Goal: Task Accomplishment & Management: Use online tool/utility

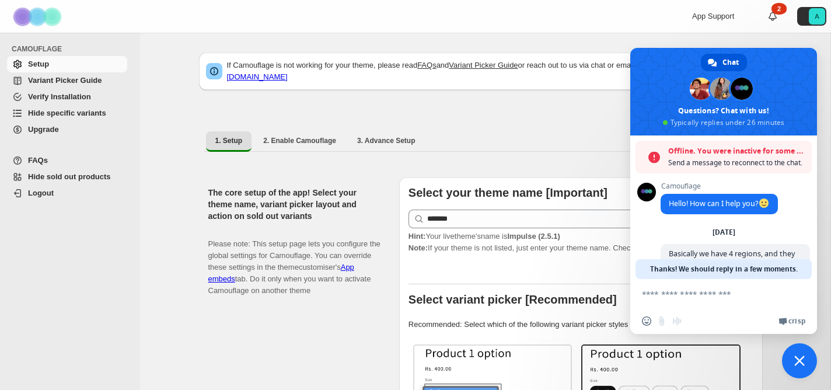
select select "*******"
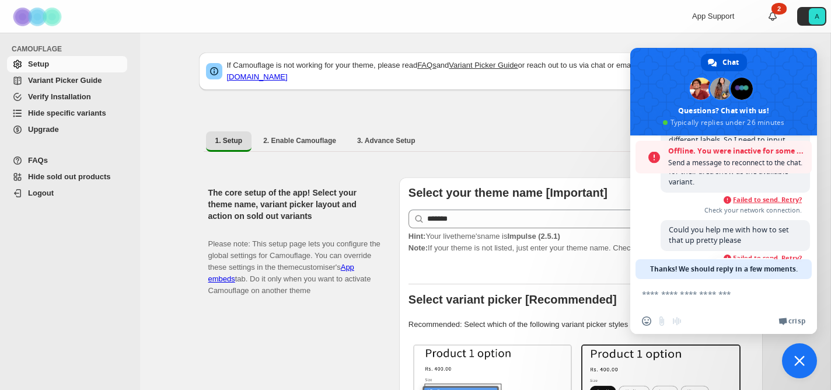
scroll to position [147, 0]
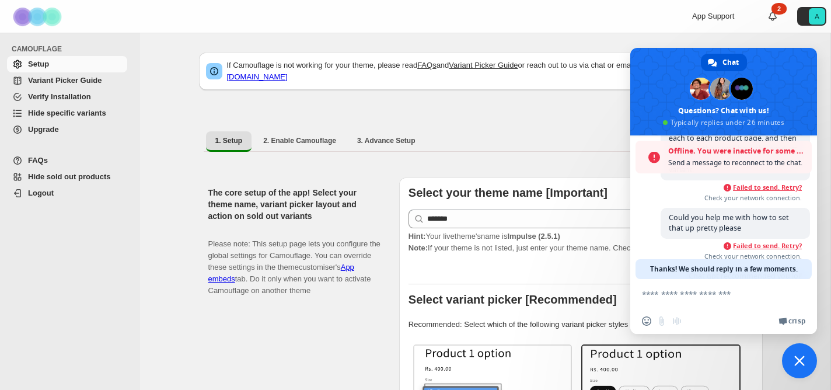
click at [778, 189] on span "Failed to send. Retry?" at bounding box center [767, 187] width 69 height 8
click at [770, 190] on span "Failed to send. Retry?" at bounding box center [767, 187] width 69 height 8
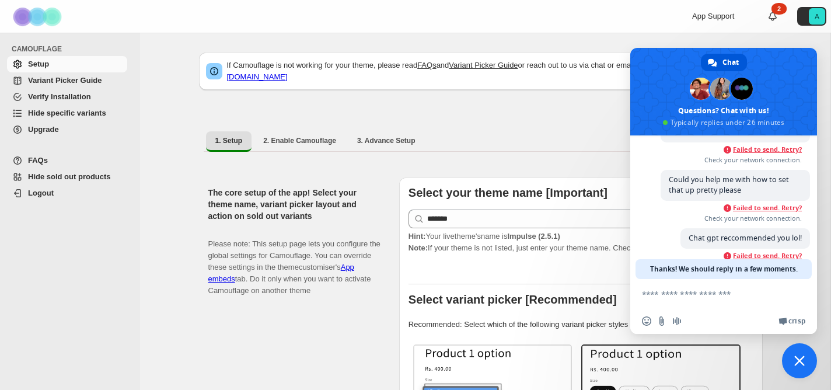
click at [762, 210] on div "Could you help me with how to set that up pretty please 30 minutes ago Failed t…" at bounding box center [735, 197] width 149 height 55
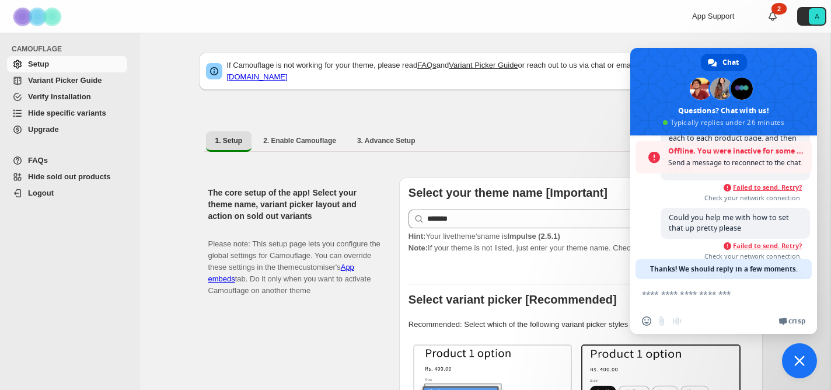
click at [764, 199] on span "Check your network connection." at bounding box center [731, 198] width 141 height 8
click at [764, 191] on span "Failed to send. Retry?" at bounding box center [767, 187] width 69 height 8
click at [757, 212] on span "Could you help me with how to set that up pretty please" at bounding box center [735, 223] width 149 height 31
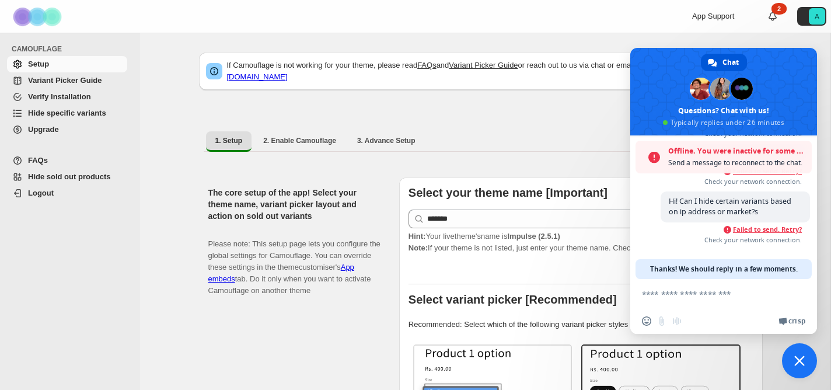
click at [761, 227] on span "Failed to send. Retry?" at bounding box center [767, 229] width 69 height 8
click at [774, 229] on span "Failed to send. Retry?" at bounding box center [767, 229] width 69 height 8
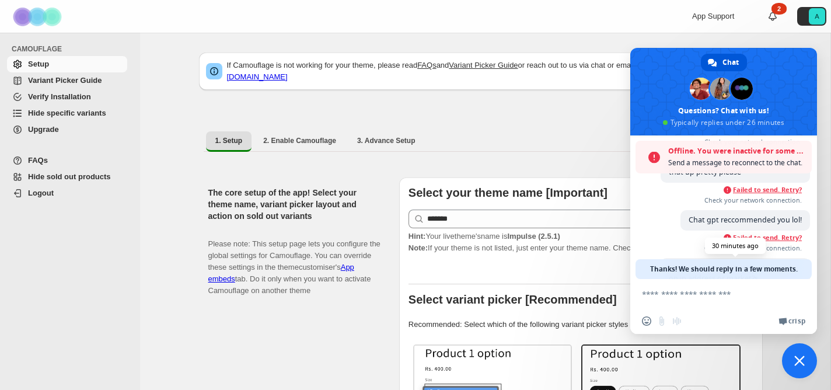
scroll to position [201, 0]
click at [772, 196] on span "Failed to send. Retry?" at bounding box center [767, 191] width 69 height 8
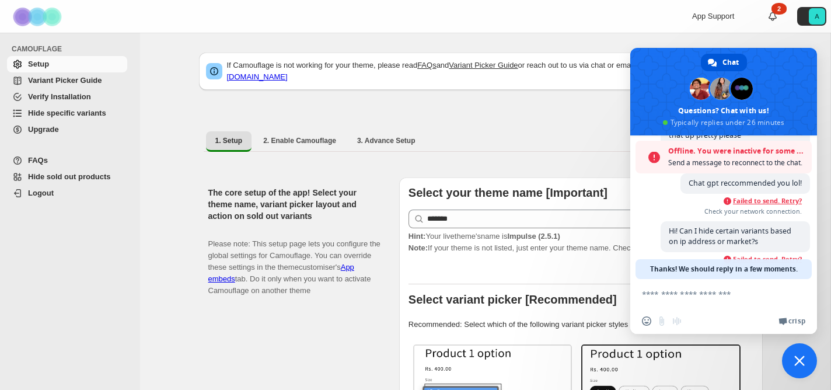
scroll to position [273, 0]
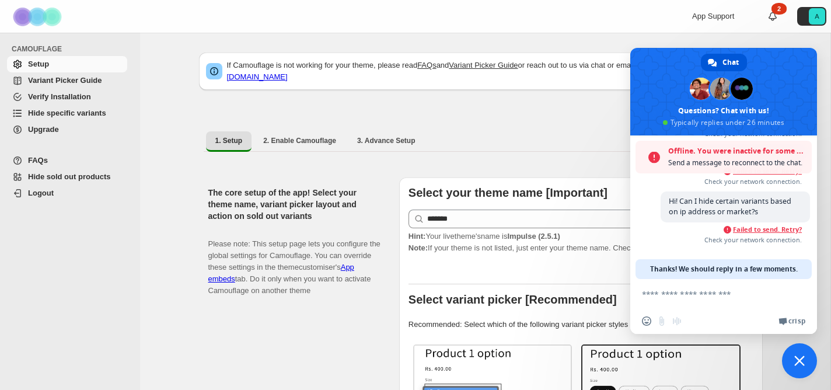
click at [800, 356] on span "Close chat" at bounding box center [799, 361] width 11 height 11
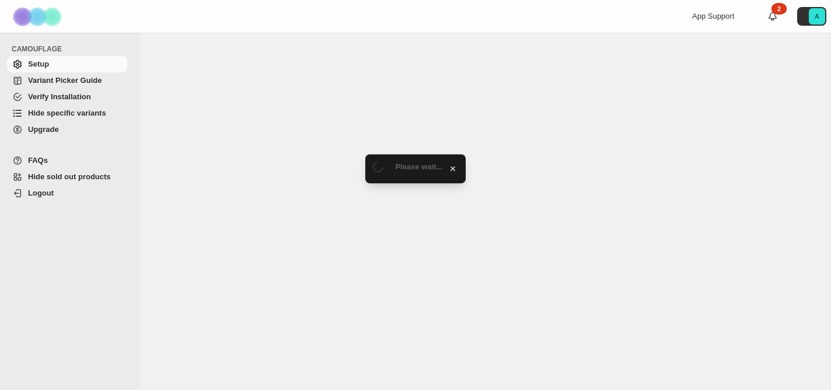
select select "*******"
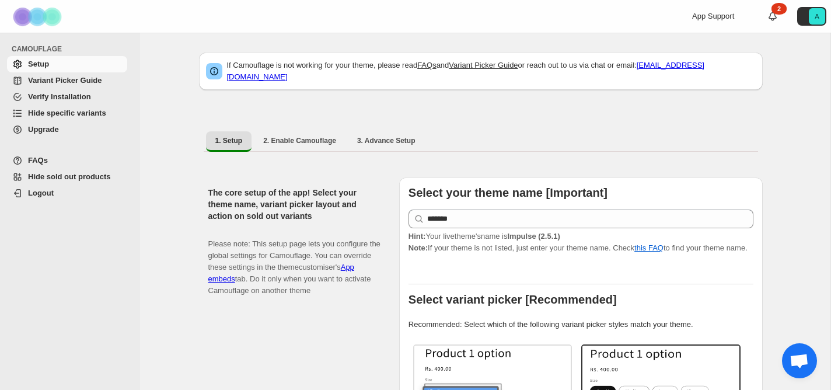
click at [801, 358] on span "Open chat" at bounding box center [799, 362] width 19 height 16
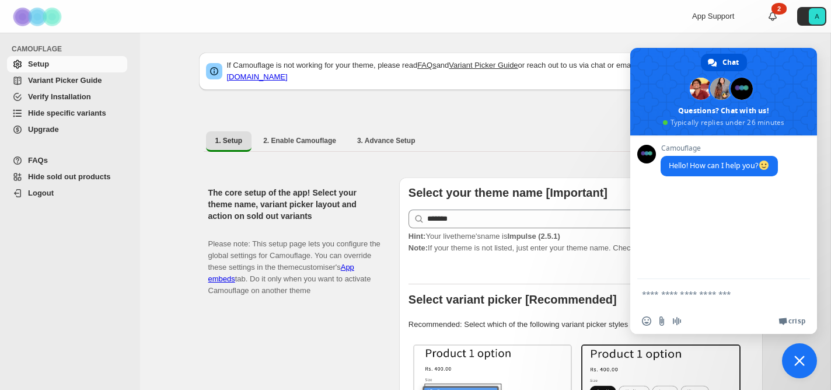
click at [712, 293] on textarea "Compose your message..." at bounding box center [712, 293] width 140 height 29
type textarea "***"
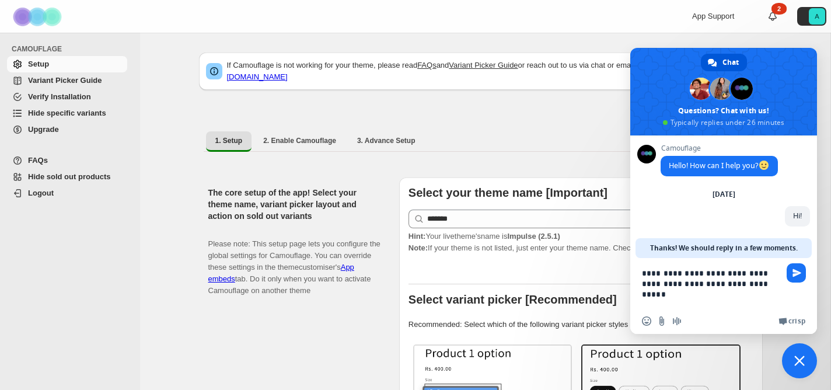
type textarea "**********"
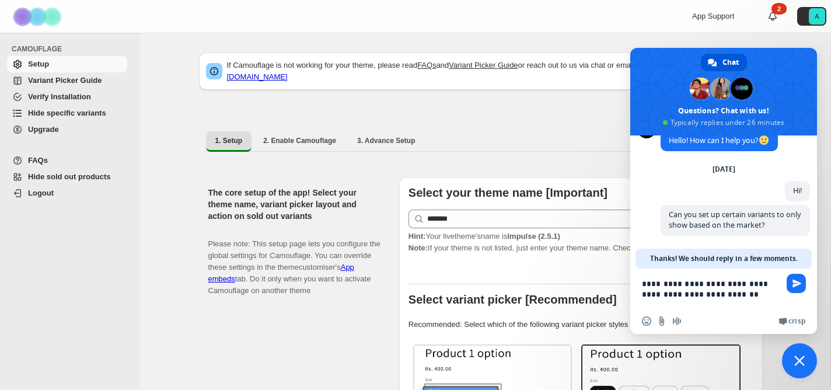
scroll to position [34, 0]
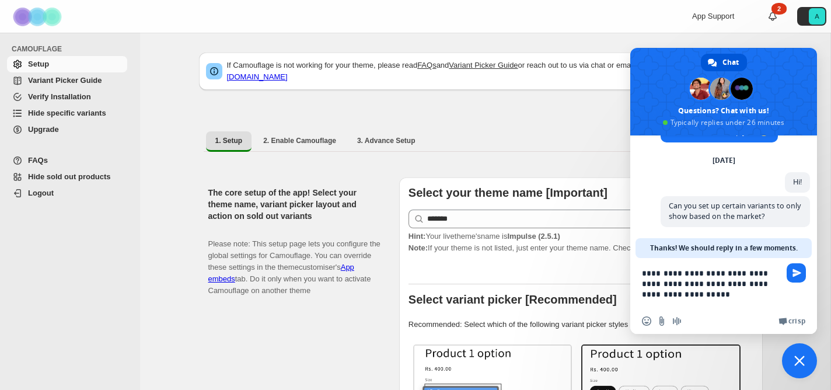
type textarea "**********"
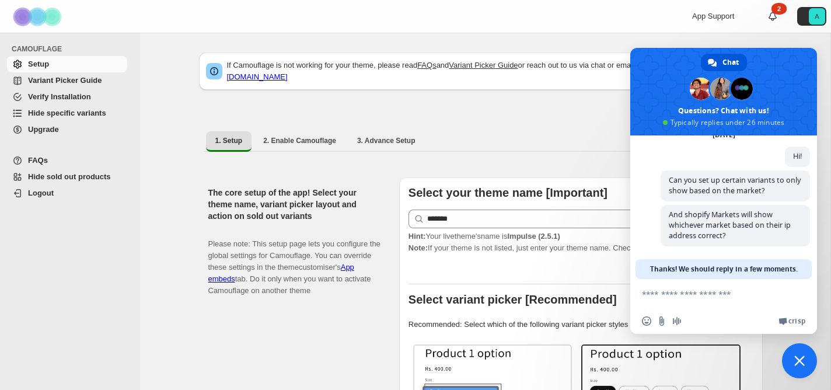
scroll to position [61, 0]
click at [806, 363] on span "Close chat" at bounding box center [799, 360] width 35 height 35
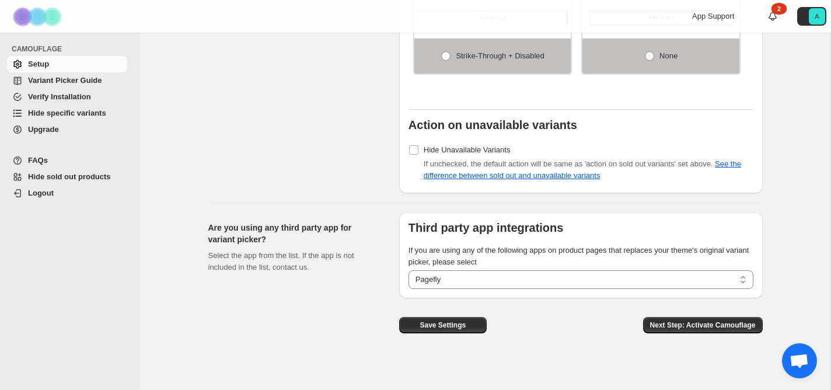
scroll to position [955, 0]
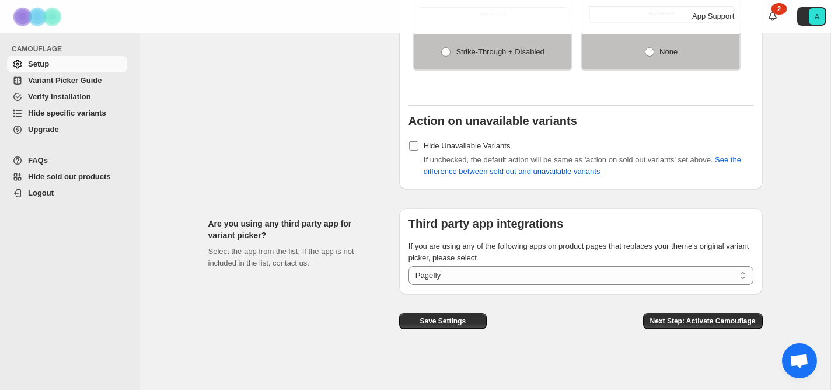
click at [489, 150] on span "Hide Unavailable Variants" at bounding box center [467, 145] width 87 height 9
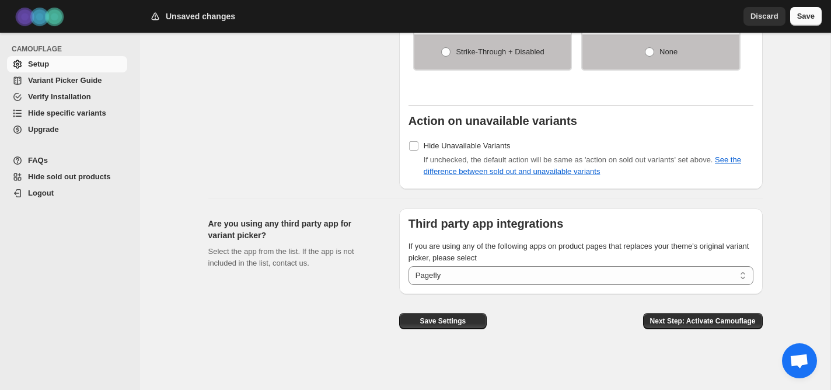
click at [806, 16] on span "Save" at bounding box center [806, 17] width 18 height 12
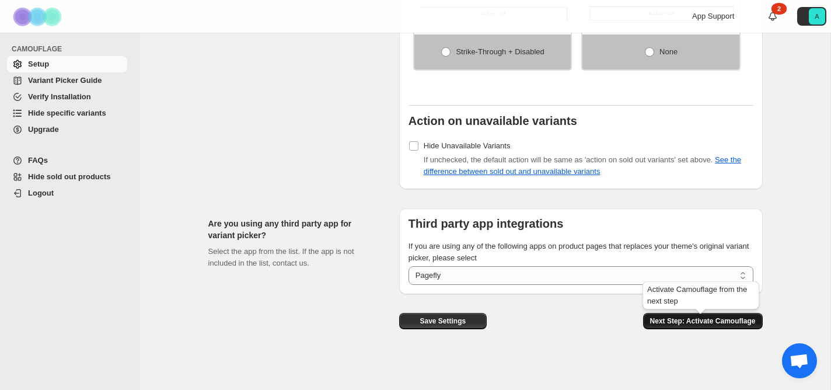
click at [703, 320] on span "Next Step: Activate Camouflage" at bounding box center [703, 320] width 106 height 9
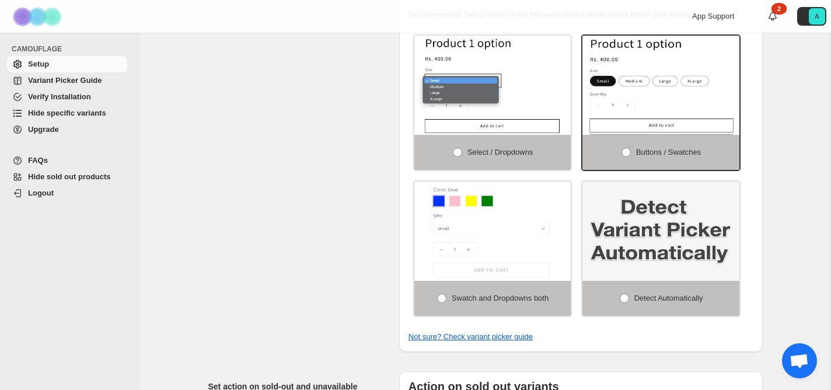
select select "**********"
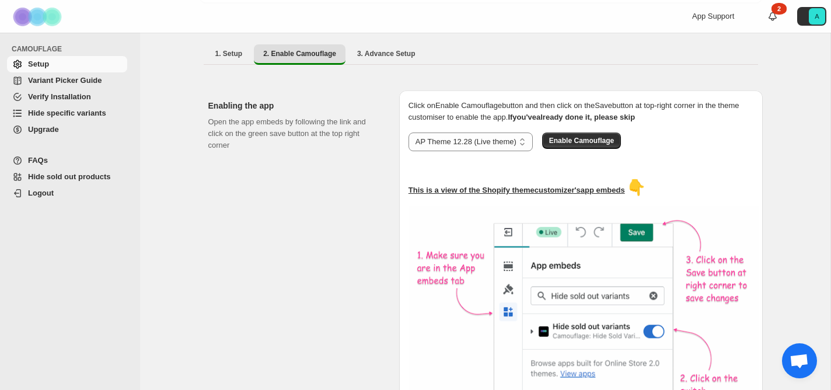
scroll to position [0, 0]
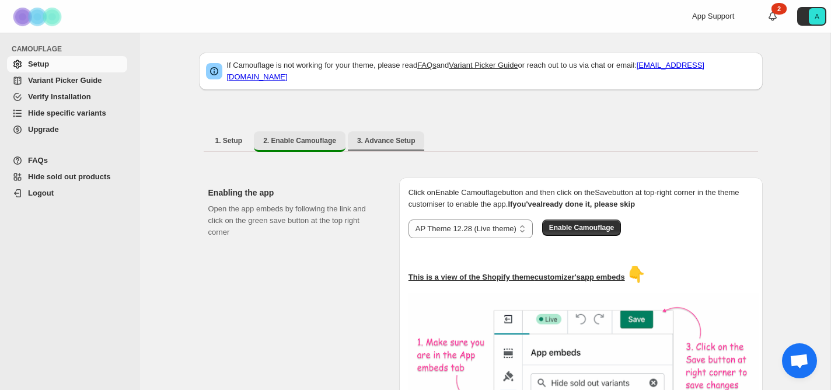
click at [407, 136] on span "3. Advance Setup" at bounding box center [386, 140] width 58 height 9
select select "*******"
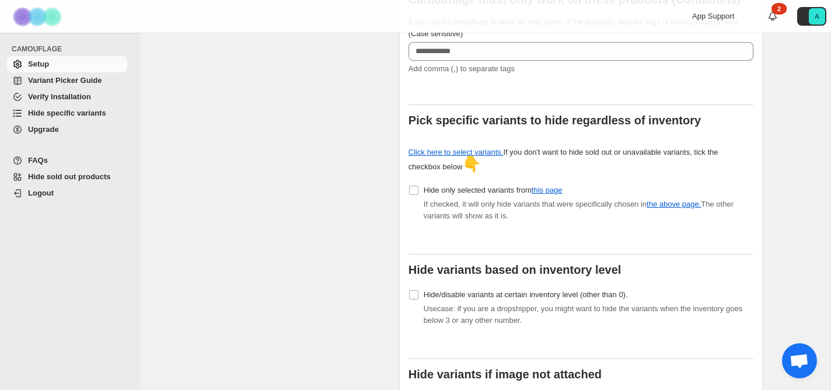
scroll to position [318, 0]
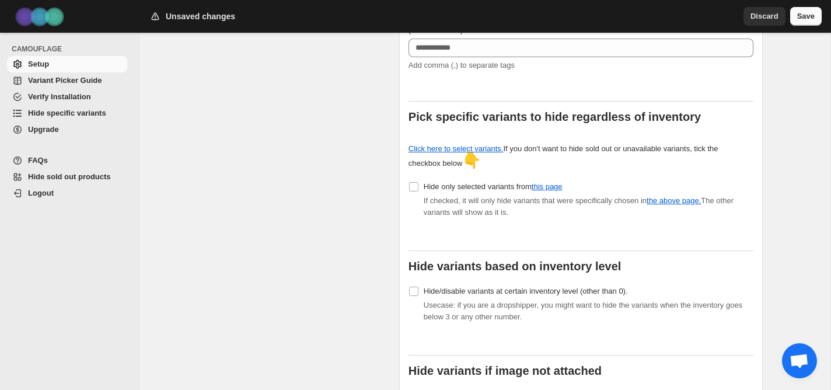
click at [811, 21] on span "Save" at bounding box center [806, 17] width 18 height 12
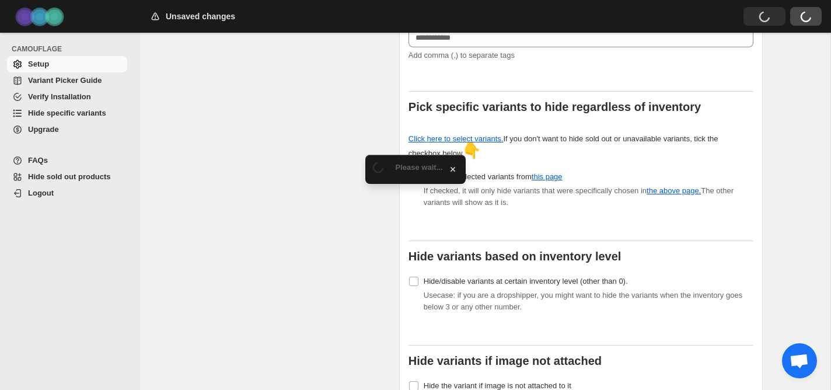
scroll to position [333, 0]
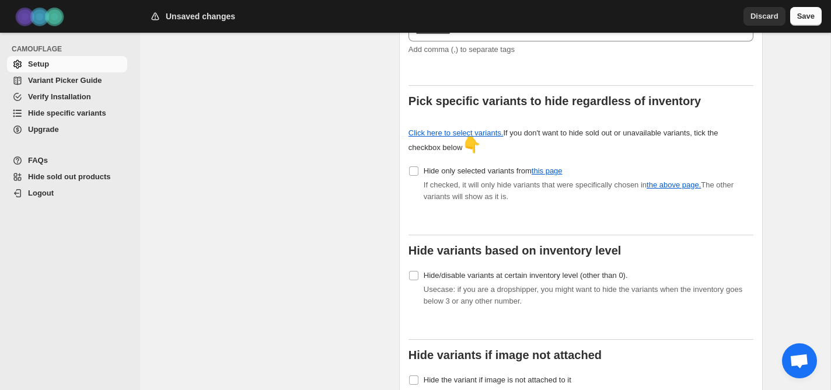
click at [800, 11] on span "Save" at bounding box center [806, 17] width 18 height 12
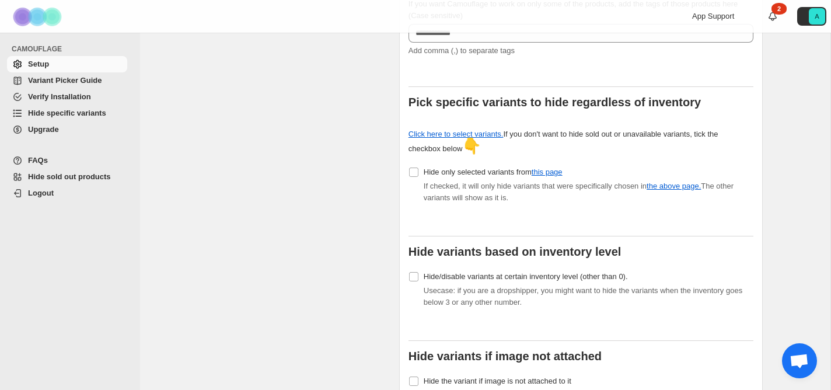
scroll to position [330, 0]
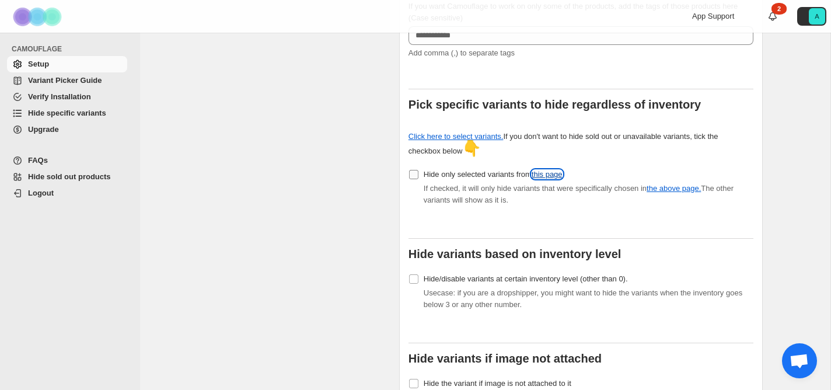
click at [548, 170] on link "this page" at bounding box center [547, 174] width 31 height 9
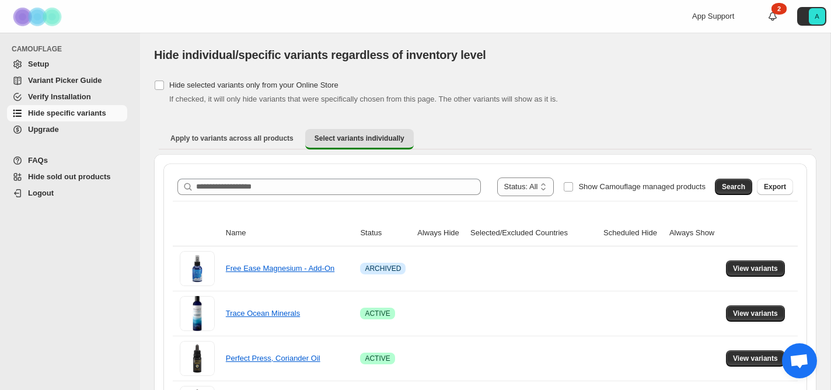
scroll to position [61, 0]
click at [535, 240] on th "Selected/Excluded Countries" at bounding box center [533, 233] width 133 height 26
click at [538, 231] on th "Selected/Excluded Countries" at bounding box center [533, 233] width 133 height 26
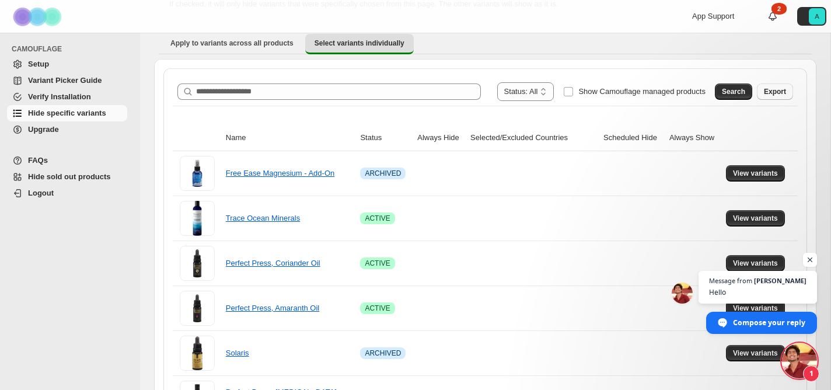
scroll to position [102, 0]
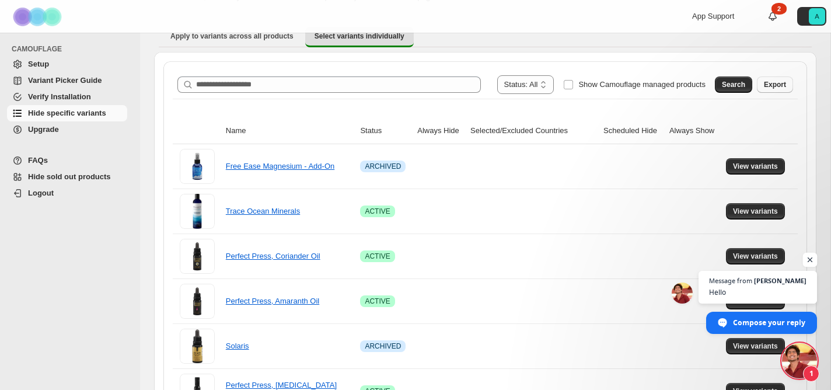
click at [812, 259] on span "Open chat" at bounding box center [810, 260] width 15 height 15
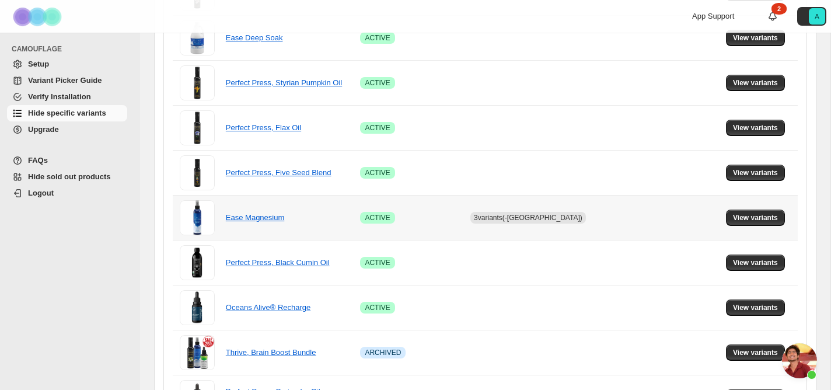
scroll to position [546, 0]
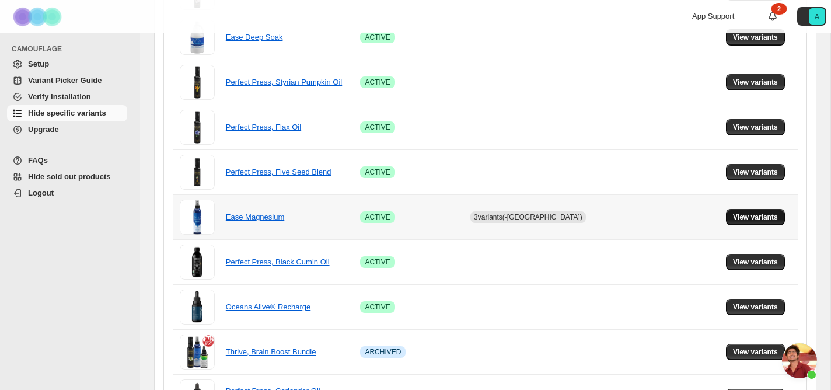
click at [752, 219] on span "View variants" at bounding box center [755, 216] width 45 height 9
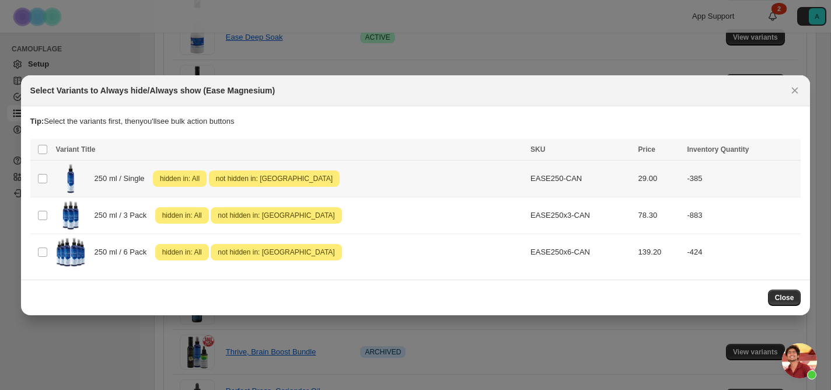
click at [109, 177] on span "250 ml / Single" at bounding box center [123, 179] width 57 height 12
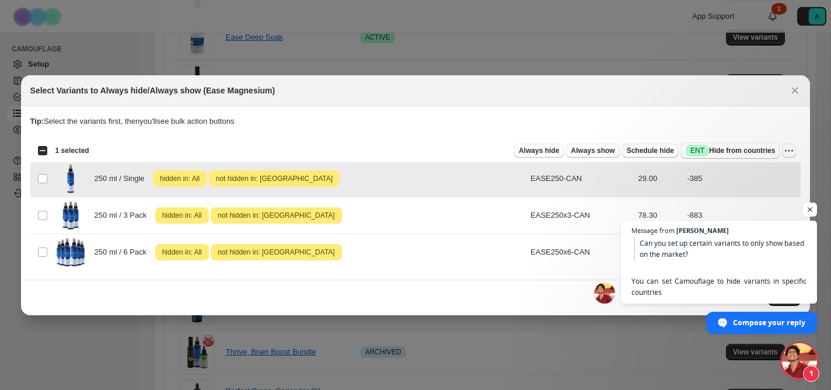
click at [109, 177] on span "250 ml / Single" at bounding box center [123, 179] width 57 height 12
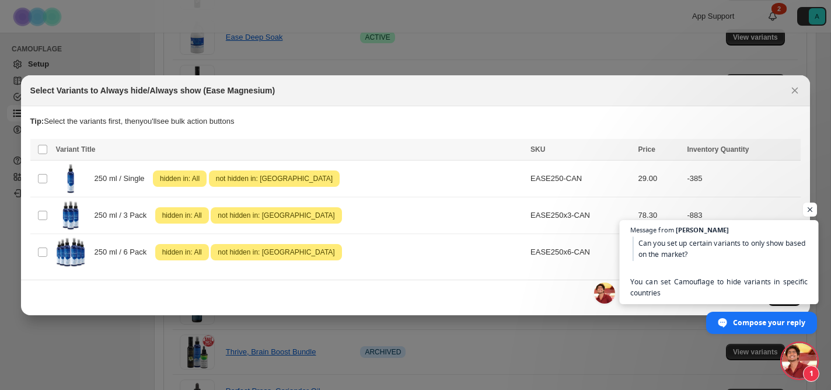
click at [758, 257] on span "Can you set up certain variants to only show based on the market? You can set C…" at bounding box center [719, 267] width 178 height 62
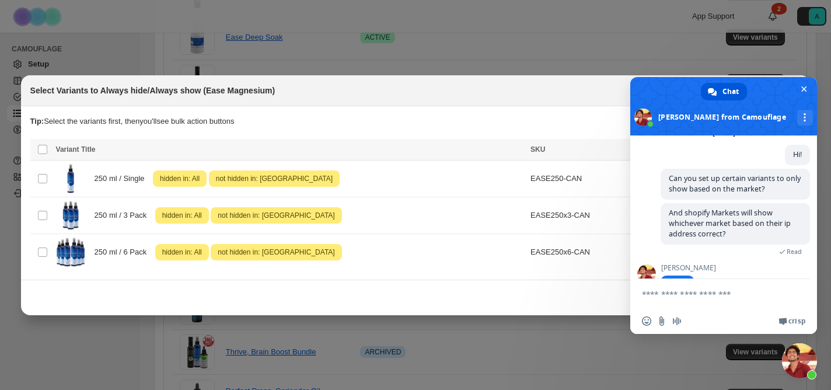
scroll to position [169, 0]
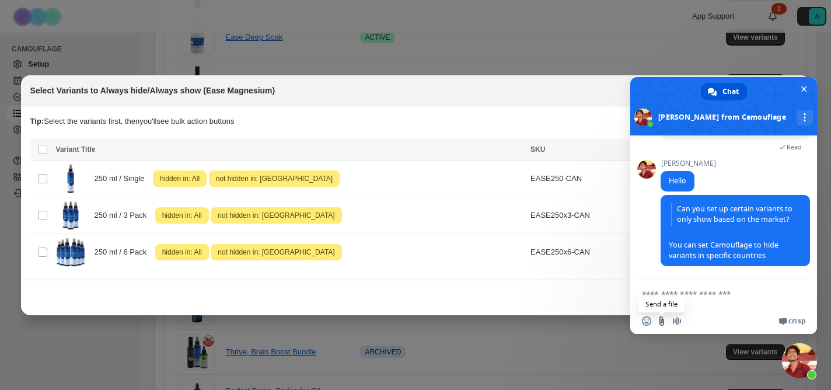
click at [658, 321] on input "Send a file" at bounding box center [661, 320] width 9 height 9
type input "**********"
click at [703, 298] on textarea "Compose your message..." at bounding box center [712, 293] width 140 height 29
click at [703, 296] on textarea "Compose your message..." at bounding box center [712, 293] width 140 height 29
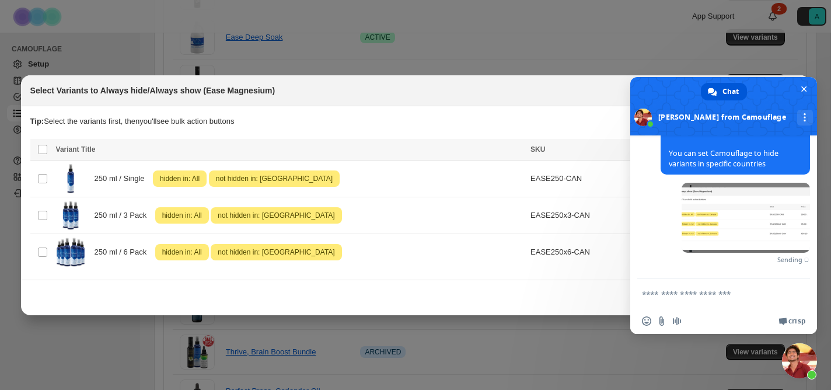
click at [703, 296] on textarea "Compose your message..." at bounding box center [712, 293] width 140 height 29
click at [677, 300] on textarea "Compose your message..." at bounding box center [712, 293] width 140 height 29
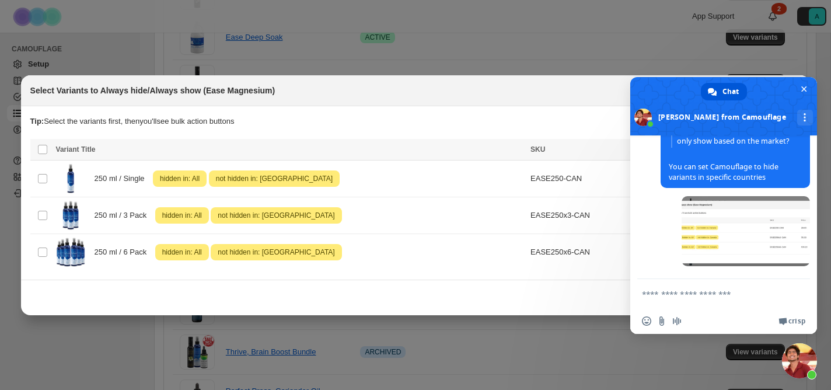
scroll to position [236, 0]
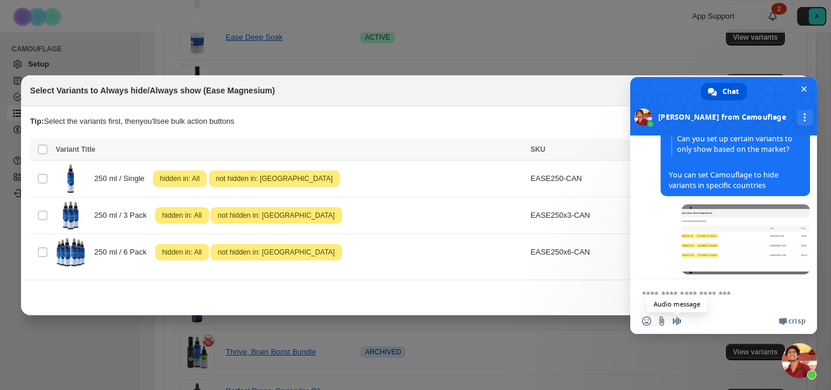
click at [676, 320] on span "Audio message" at bounding box center [676, 320] width 9 height 9
click at [713, 294] on textarea "Compose your message..." at bounding box center [712, 293] width 140 height 29
click at [706, 298] on textarea "Compose your message..." at bounding box center [712, 293] width 140 height 29
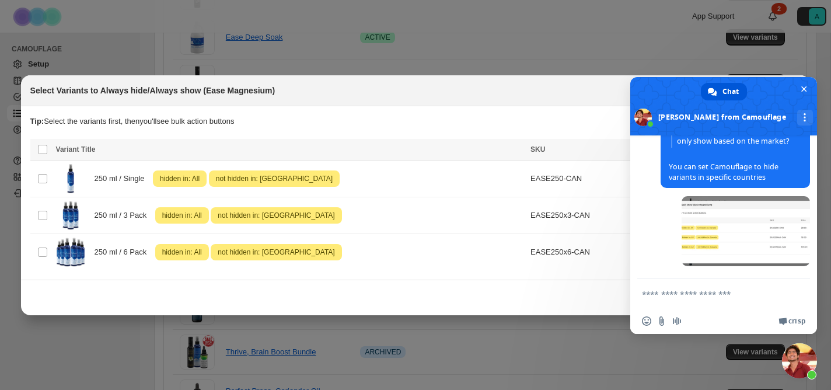
click at [691, 299] on textarea "Compose your message..." at bounding box center [712, 293] width 140 height 29
click at [803, 90] on span "Close chat" at bounding box center [804, 89] width 6 height 8
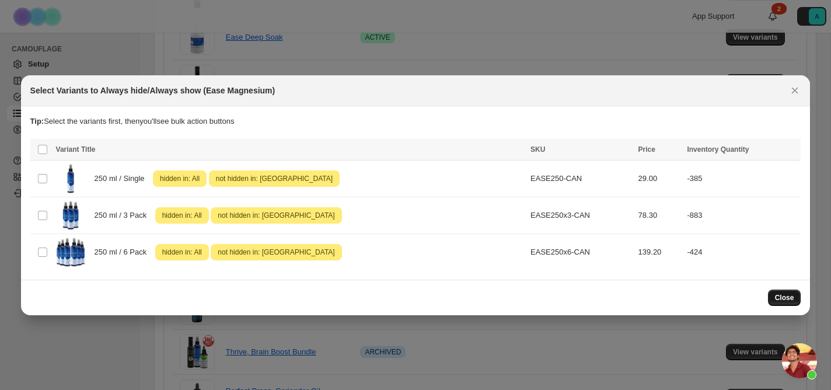
click at [788, 302] on button "Close" at bounding box center [784, 298] width 33 height 16
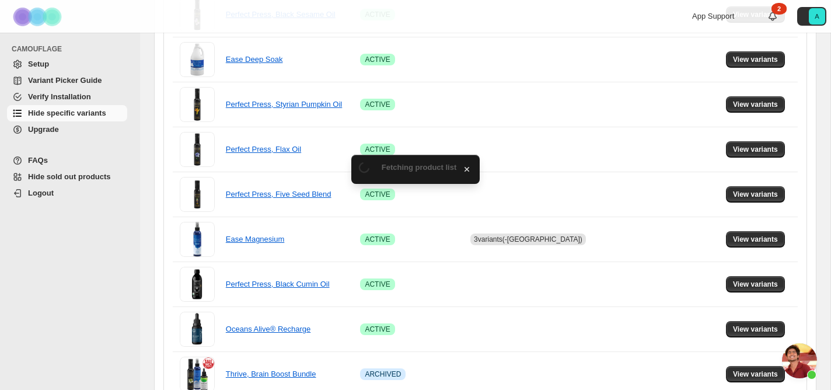
scroll to position [546, 0]
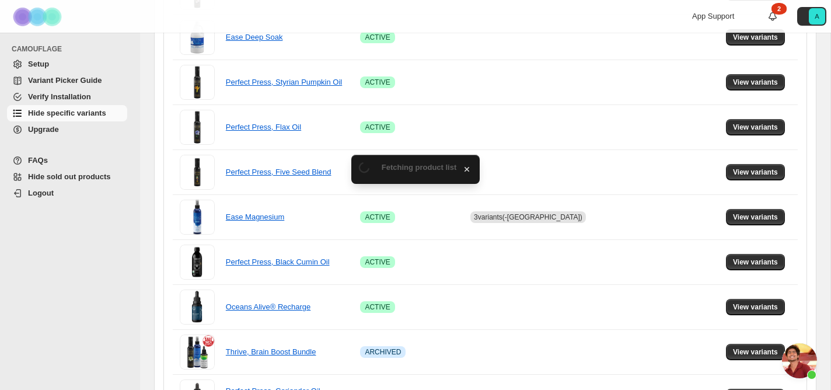
click at [797, 366] on span "Open chat" at bounding box center [799, 360] width 35 height 35
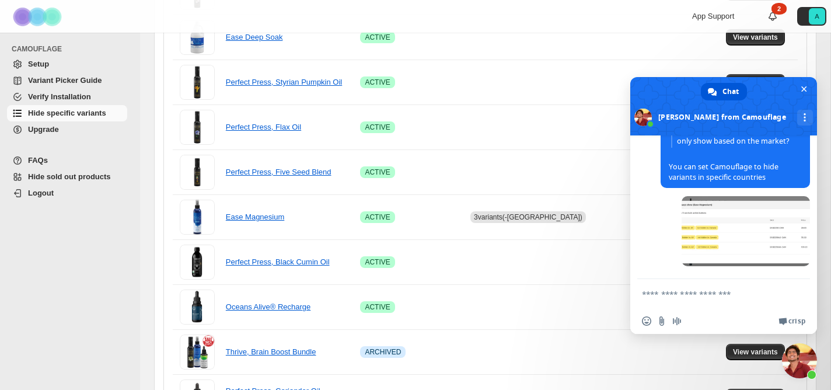
scroll to position [247, 0]
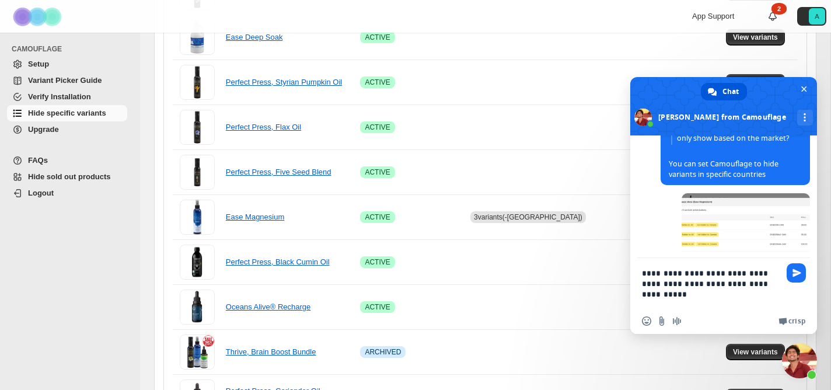
type textarea "**********"
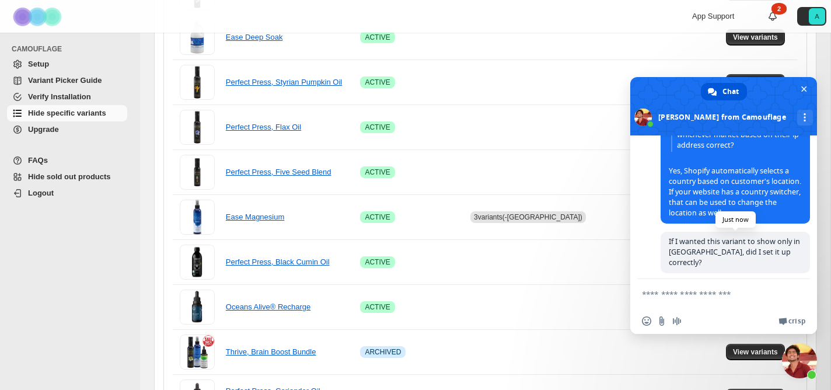
scroll to position [421, 0]
click at [804, 90] on span "Close chat" at bounding box center [804, 89] width 6 height 8
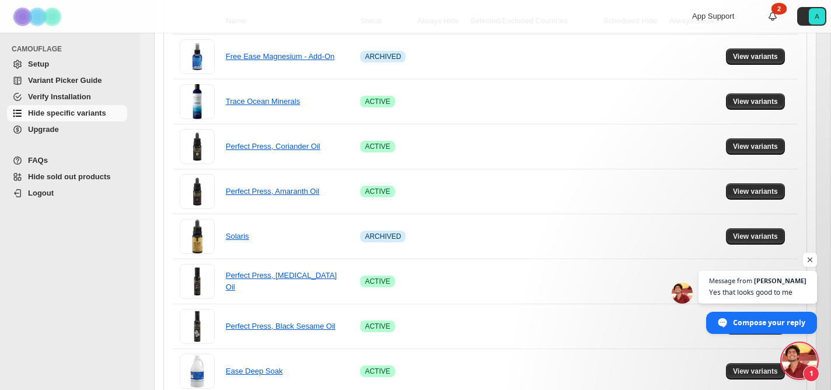
scroll to position [410, 0]
click at [792, 282] on span "Message from Raj" at bounding box center [758, 280] width 99 height 6
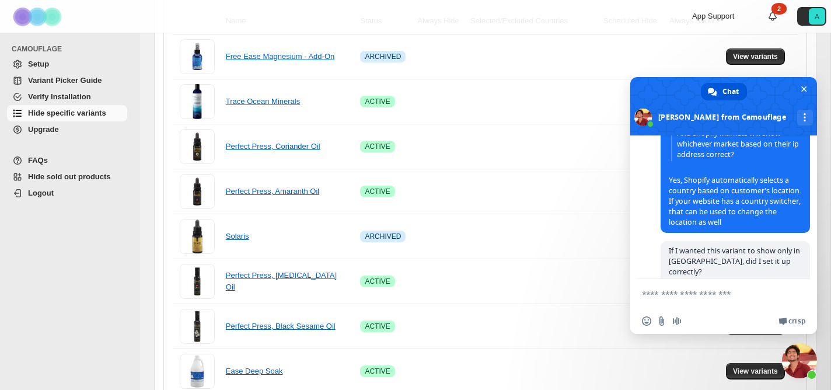
scroll to position [462, 0]
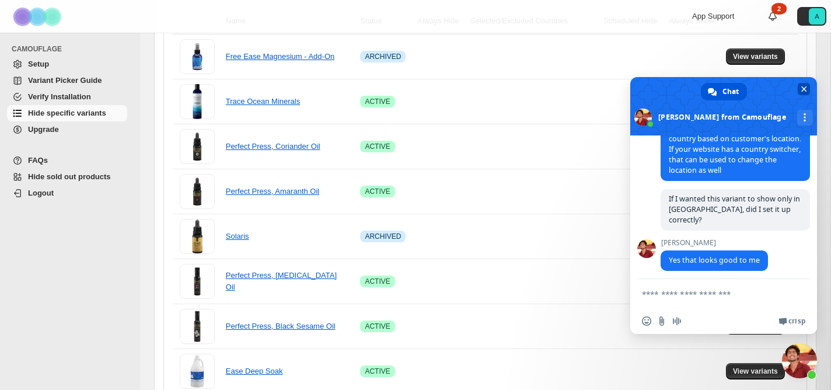
click at [803, 88] on span "Close chat" at bounding box center [804, 89] width 6 height 8
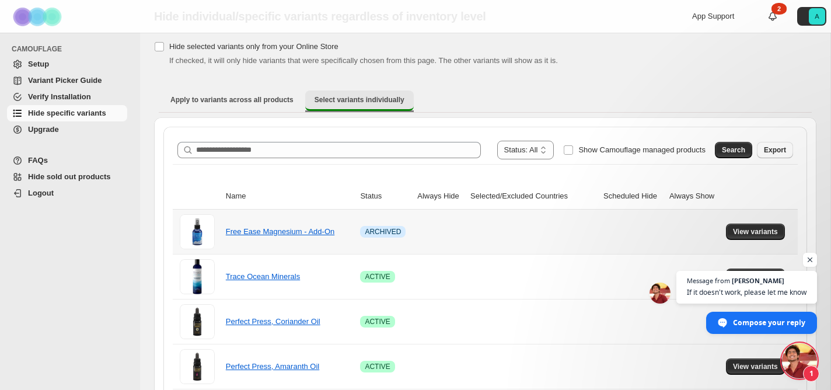
scroll to position [42, 0]
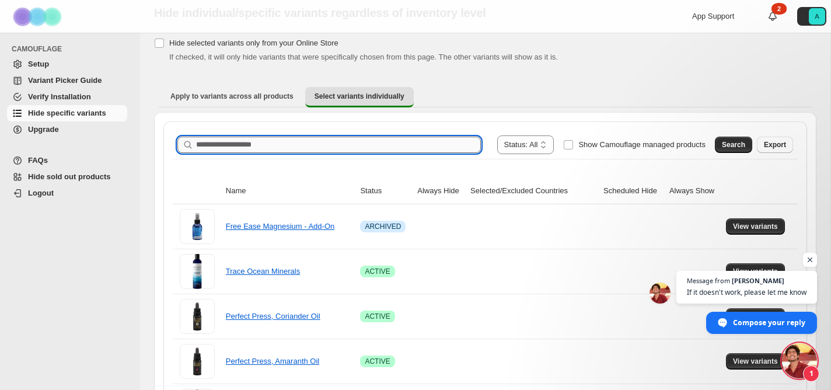
click at [304, 138] on input "Search product name" at bounding box center [338, 145] width 285 height 16
type input "****"
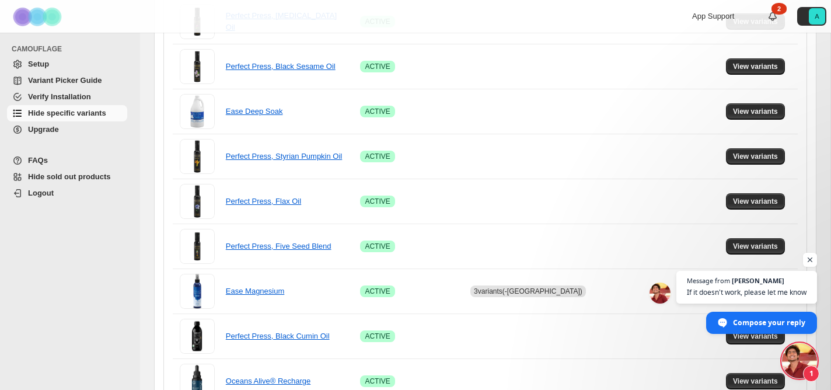
scroll to position [489, 0]
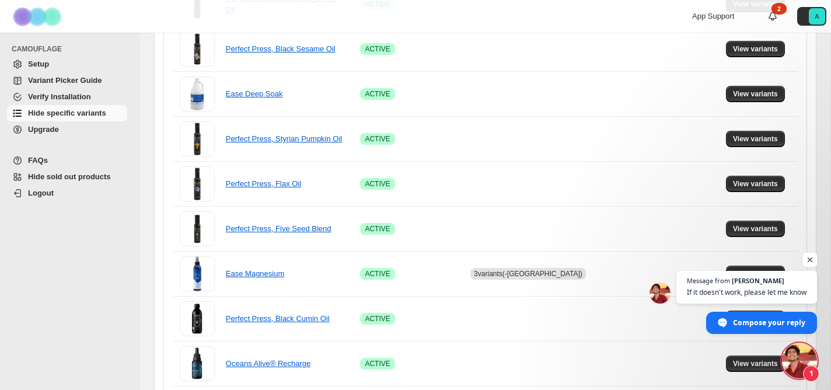
click at [811, 262] on span "Open chat" at bounding box center [810, 260] width 15 height 15
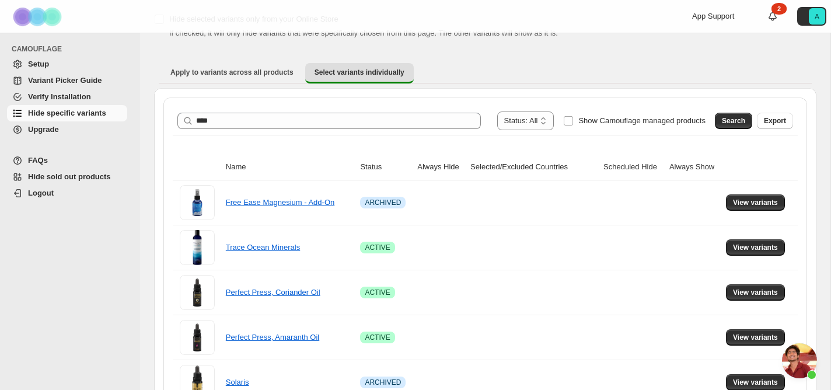
scroll to position [36, 0]
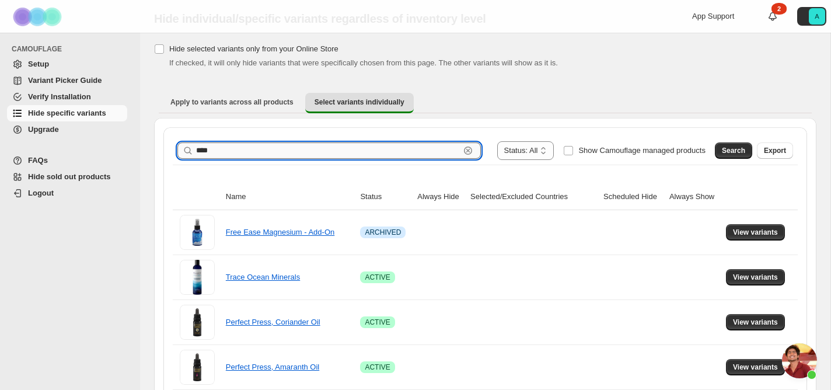
click at [241, 149] on input "****" at bounding box center [328, 150] width 264 height 16
click at [734, 147] on span "Search" at bounding box center [733, 150] width 23 height 9
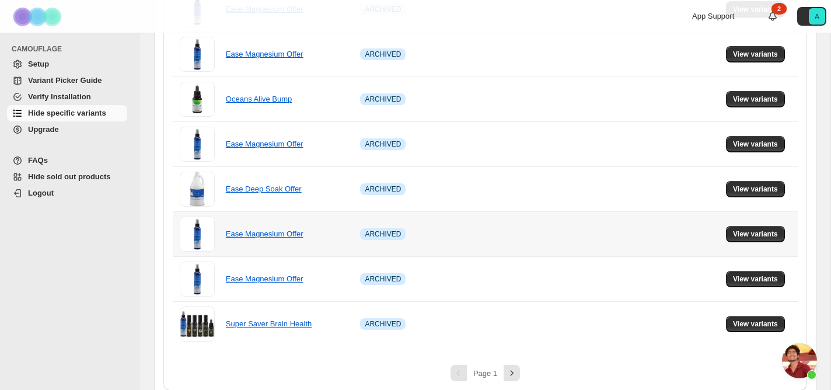
scroll to position [808, 0]
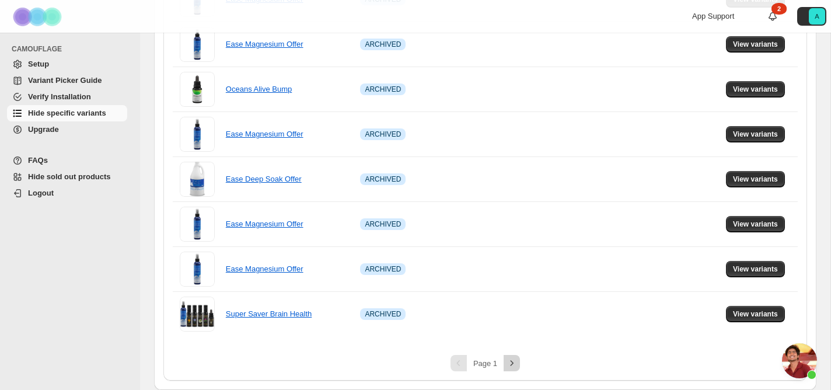
click at [513, 356] on button "Next" at bounding box center [512, 363] width 16 height 16
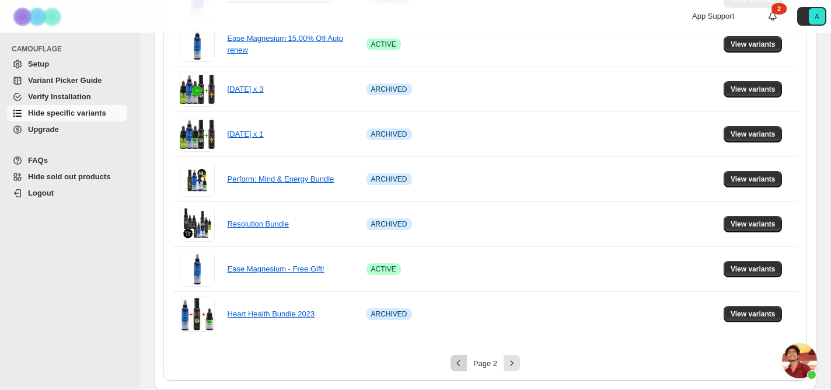
click at [461, 360] on icon "Previous" at bounding box center [459, 363] width 12 height 12
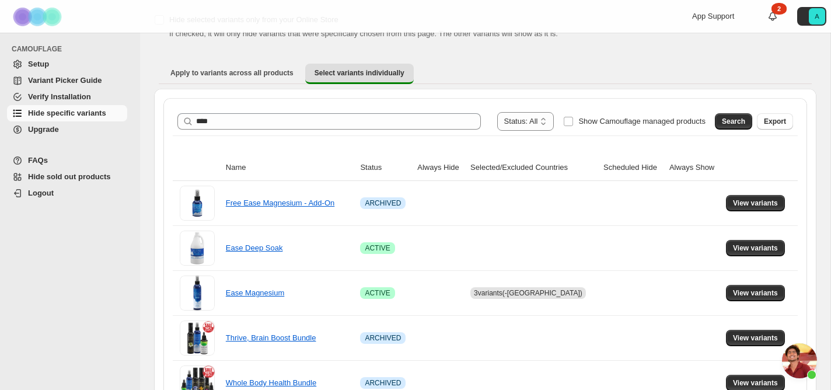
scroll to position [0, 0]
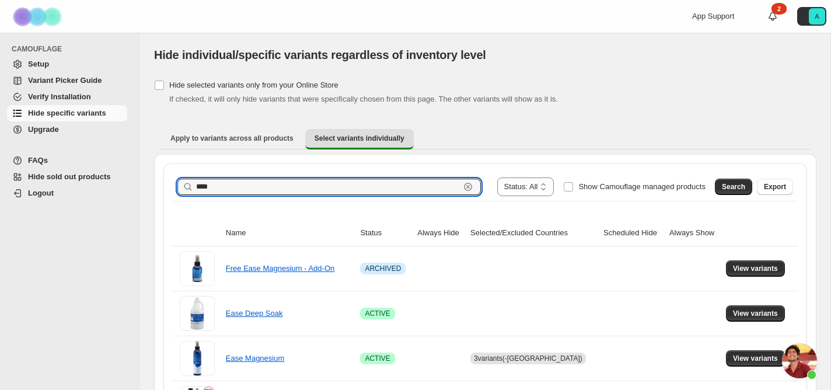
drag, startPoint x: 223, startPoint y: 186, endPoint x: 163, endPoint y: 165, distance: 63.0
click at [517, 189] on select "**********" at bounding box center [525, 186] width 57 height 19
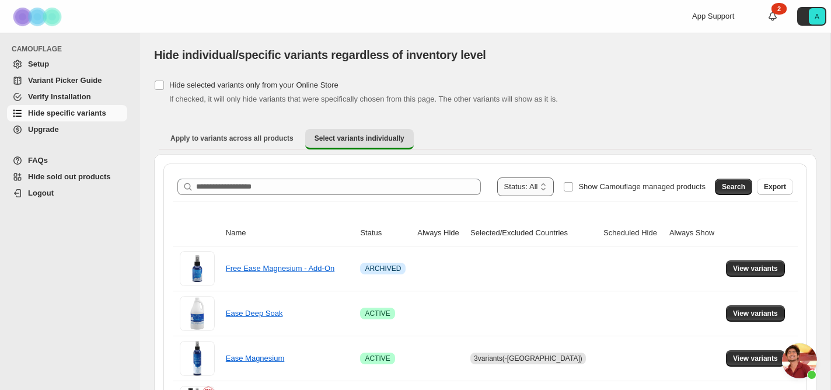
select select "******"
click at [501, 177] on select "**********" at bounding box center [525, 186] width 57 height 19
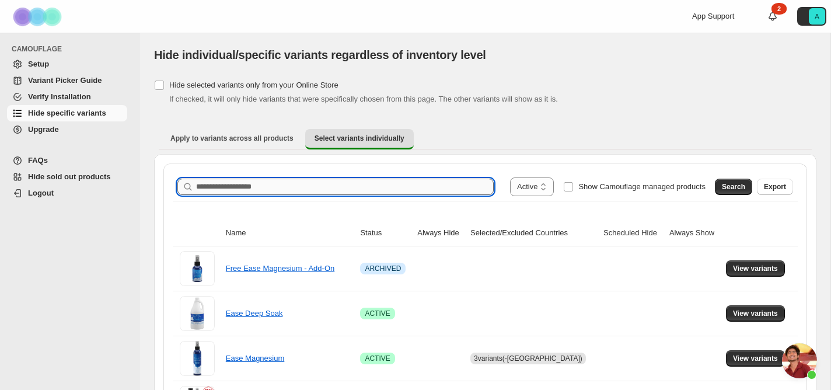
click at [387, 182] on input "Search product name" at bounding box center [345, 187] width 298 height 16
click at [737, 180] on button "Search" at bounding box center [733, 187] width 37 height 16
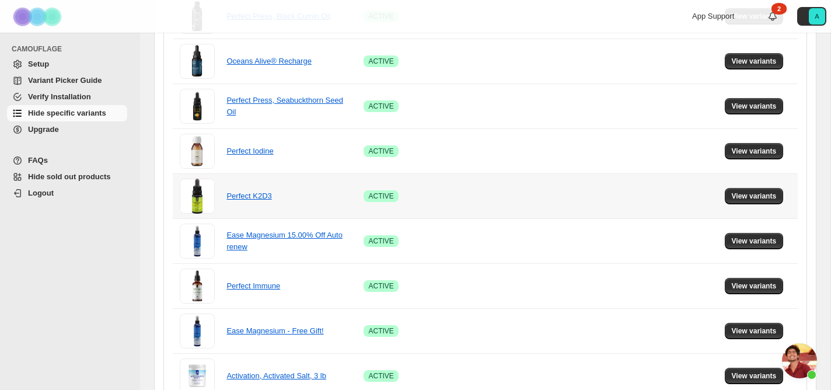
scroll to position [730, 0]
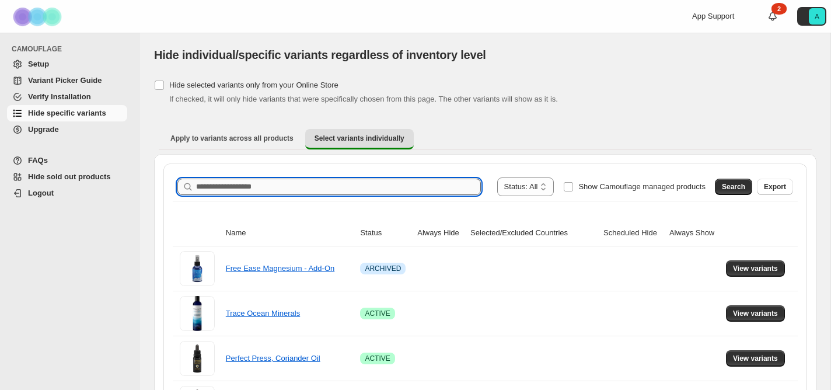
click at [274, 182] on input "Search product name" at bounding box center [338, 187] width 285 height 16
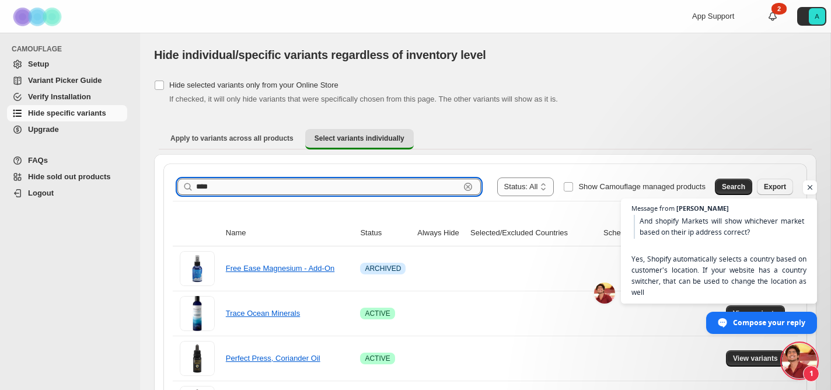
type input "****"
click at [806, 187] on span "Open chat" at bounding box center [810, 187] width 15 height 15
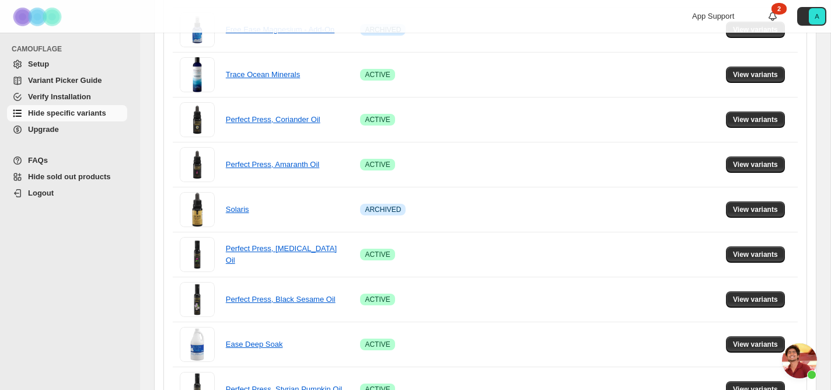
scroll to position [0, 0]
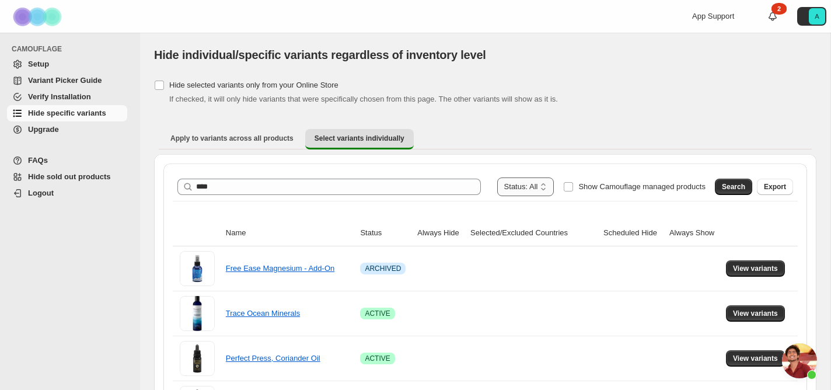
click at [528, 184] on select "**********" at bounding box center [525, 186] width 57 height 19
select select "******"
click at [501, 177] on select "**********" at bounding box center [525, 186] width 57 height 19
click at [725, 189] on span "Search" at bounding box center [733, 186] width 23 height 9
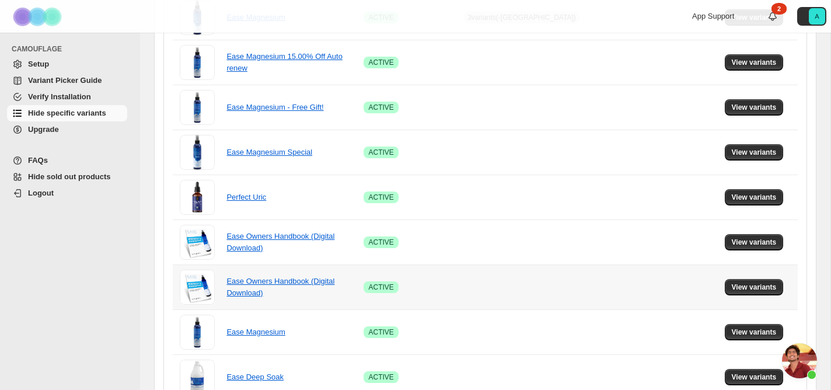
scroll to position [359, 0]
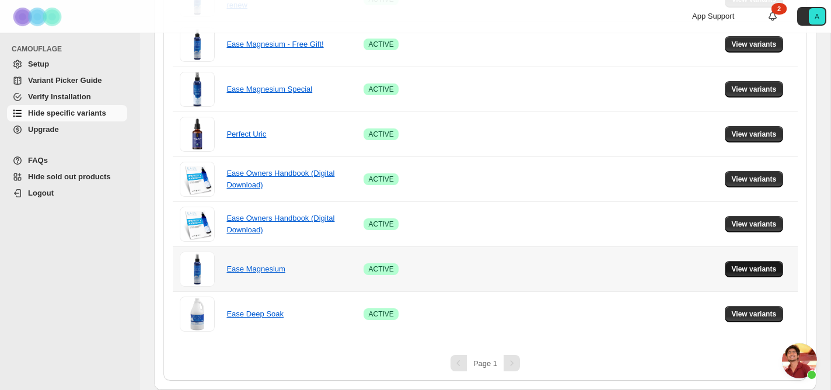
click at [762, 270] on span "View variants" at bounding box center [754, 268] width 45 height 9
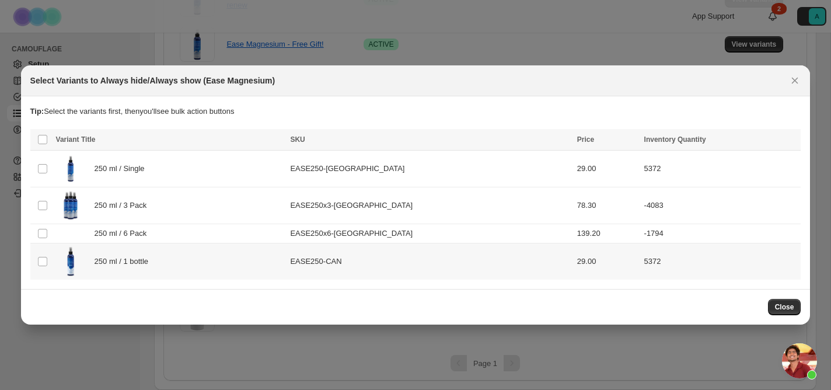
scroll to position [0, 0]
click at [748, 137] on span "Success ENT Hide from countries" at bounding box center [730, 141] width 89 height 12
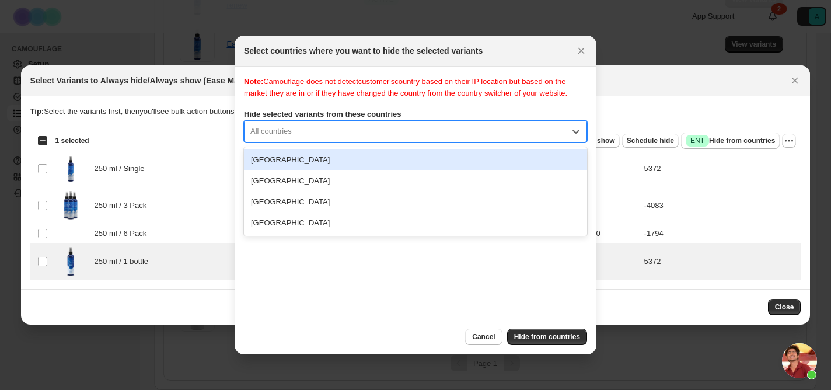
click at [379, 141] on div "All countries" at bounding box center [405, 131] width 320 height 19
click at [447, 120] on label "Hide selected variants from these countries" at bounding box center [415, 115] width 343 height 12
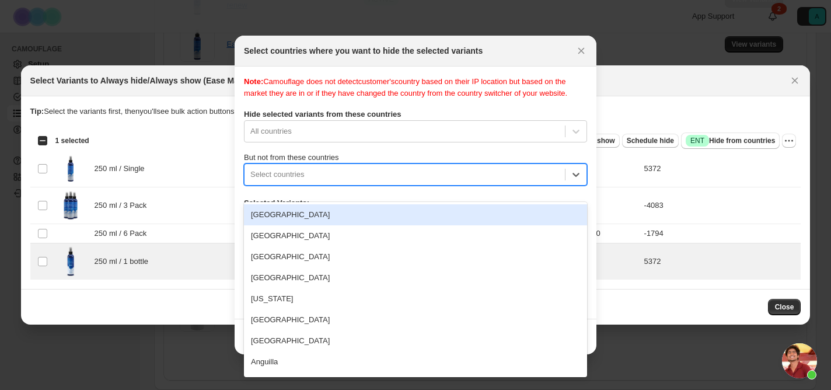
click at [339, 182] on div ":ro:" at bounding box center [404, 175] width 309 height 14
type input "**"
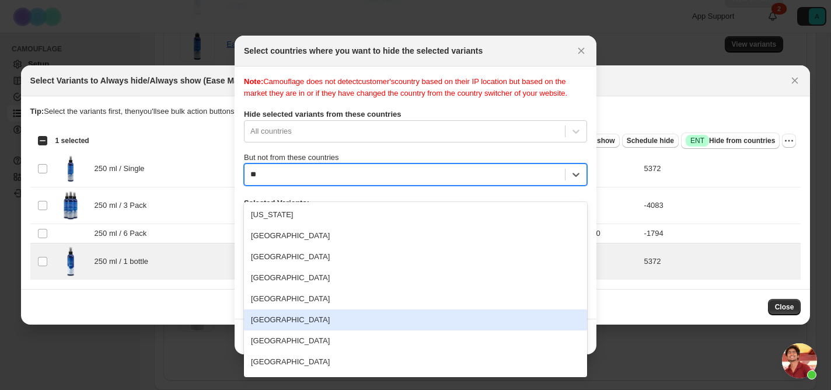
click at [325, 314] on div "[GEOGRAPHIC_DATA]" at bounding box center [415, 319] width 343 height 21
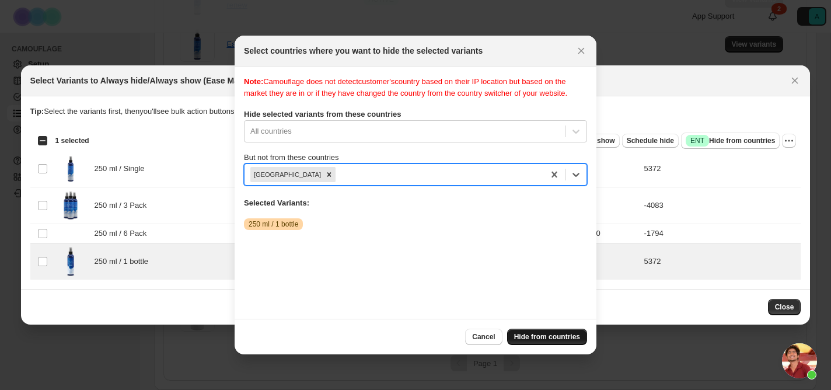
click at [532, 334] on span "Hide from countries" at bounding box center [547, 336] width 66 height 9
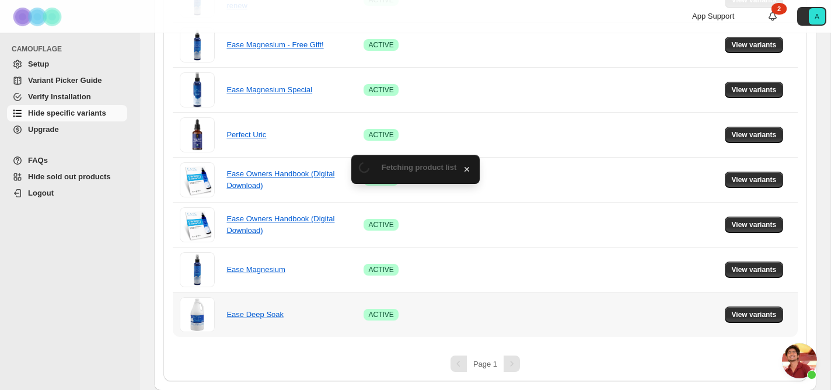
scroll to position [359, 0]
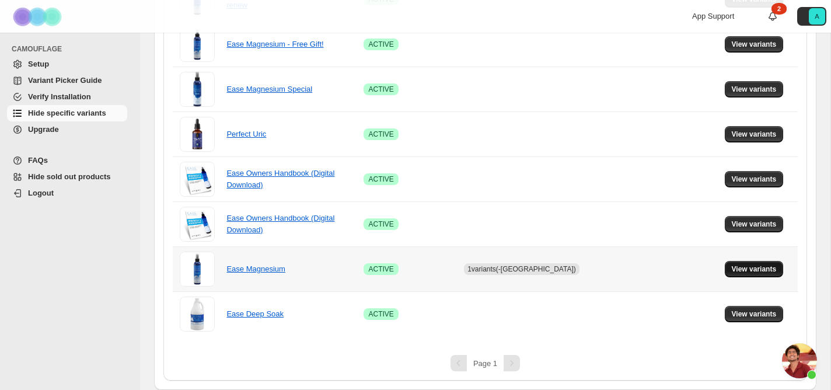
click at [746, 262] on button "View variants" at bounding box center [754, 269] width 59 height 16
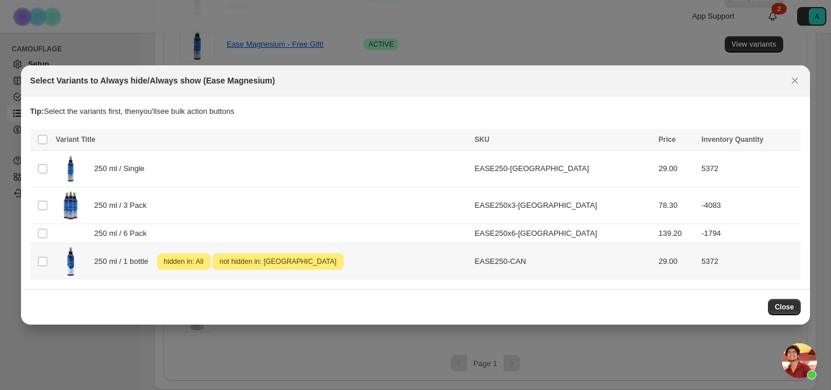
scroll to position [0, 0]
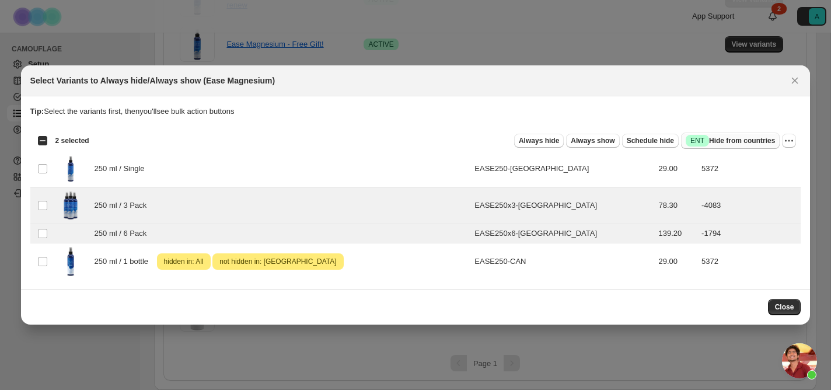
click at [744, 141] on span "Success ENT Hide from countries" at bounding box center [730, 141] width 89 height 12
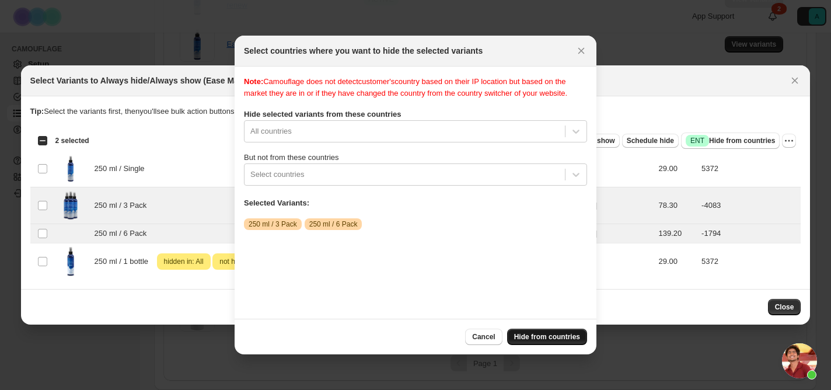
click at [567, 336] on span "Hide from countries" at bounding box center [547, 336] width 66 height 9
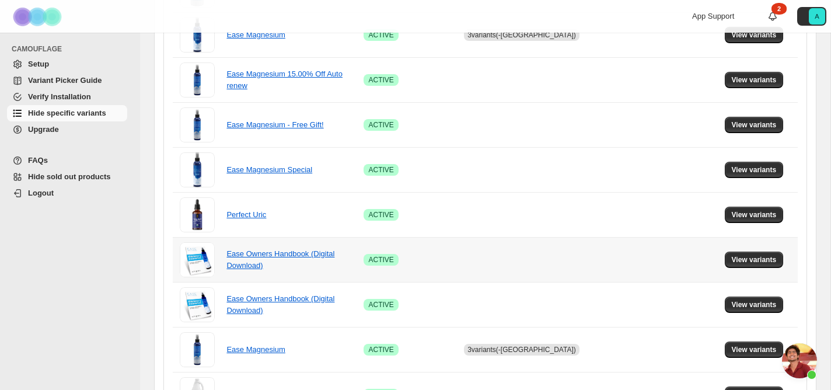
scroll to position [170, 0]
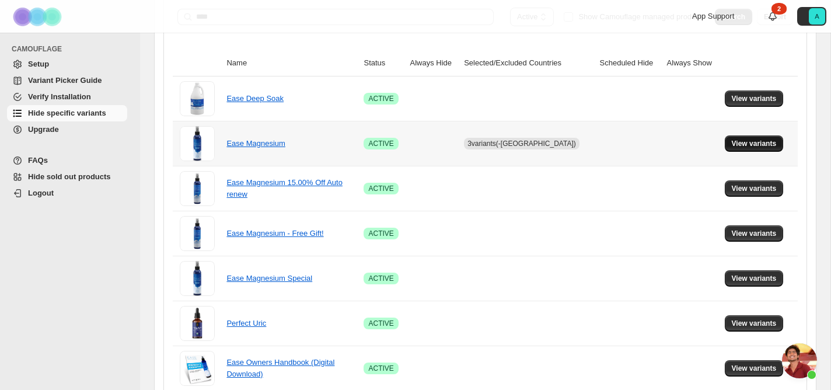
click at [766, 147] on span "View variants" at bounding box center [754, 143] width 45 height 9
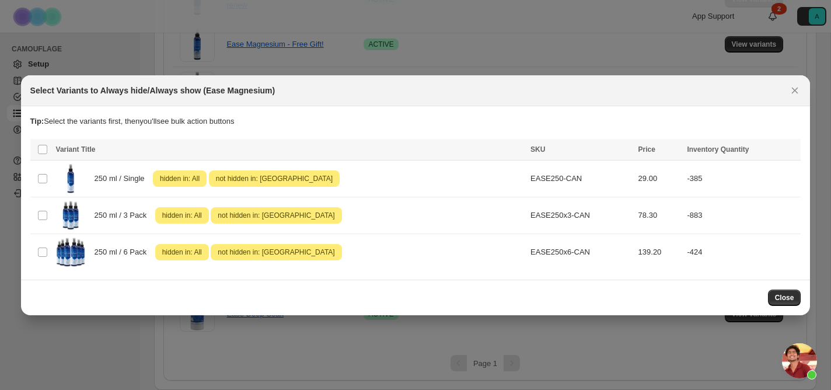
scroll to position [0, 0]
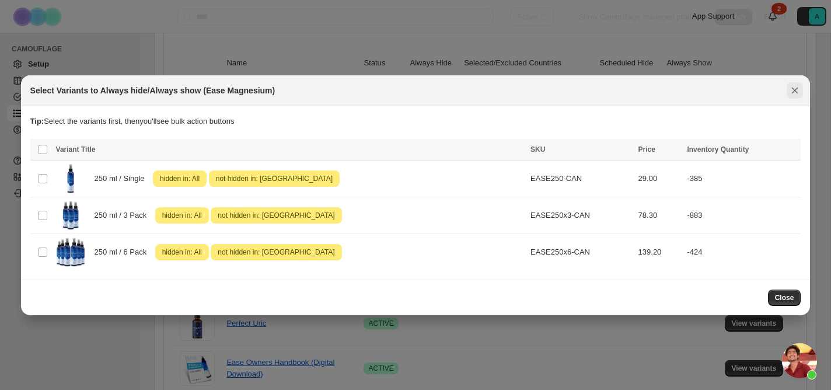
click at [791, 92] on icon "Close" at bounding box center [795, 91] width 12 height 12
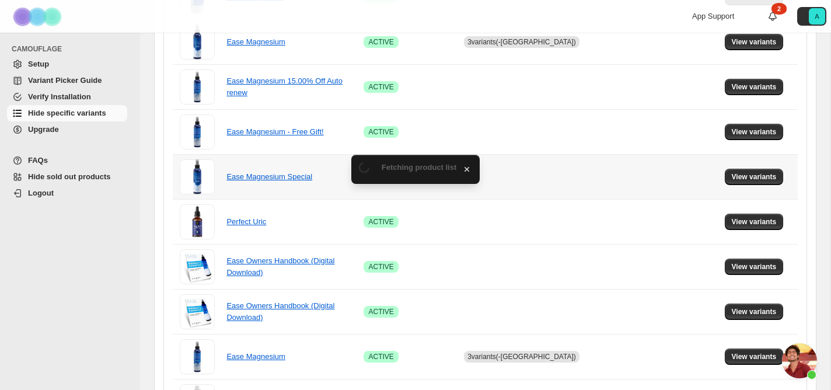
scroll to position [359, 0]
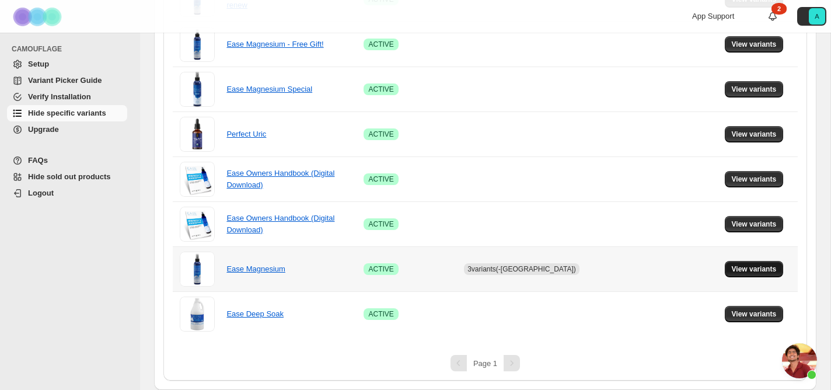
click at [754, 267] on span "View variants" at bounding box center [754, 268] width 45 height 9
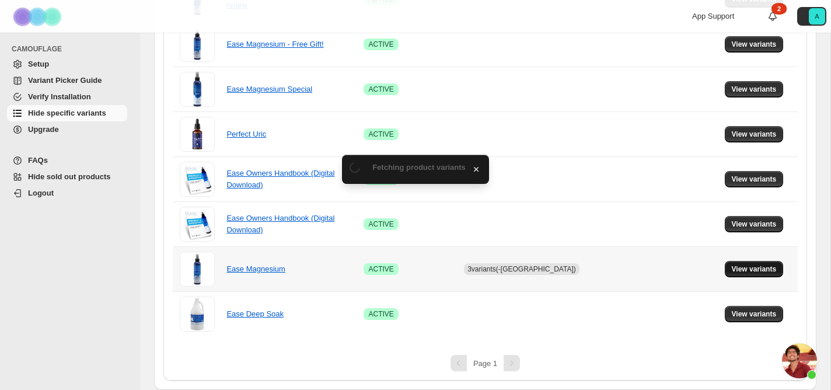
scroll to position [0, 0]
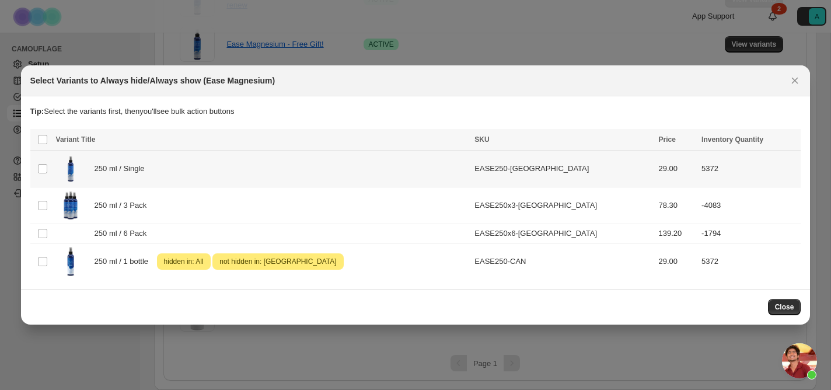
click at [438, 166] on div "250 ml / Single" at bounding box center [262, 168] width 412 height 29
click at [738, 143] on span "Success ENT Hide from countries" at bounding box center [730, 141] width 89 height 12
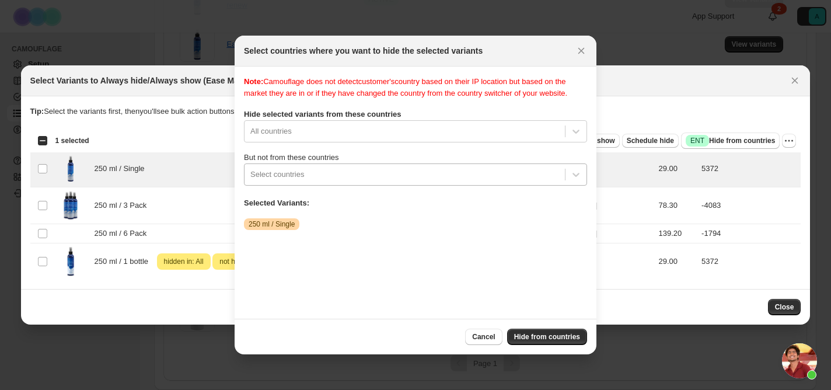
click at [374, 182] on div ":r2l:" at bounding box center [404, 175] width 309 height 14
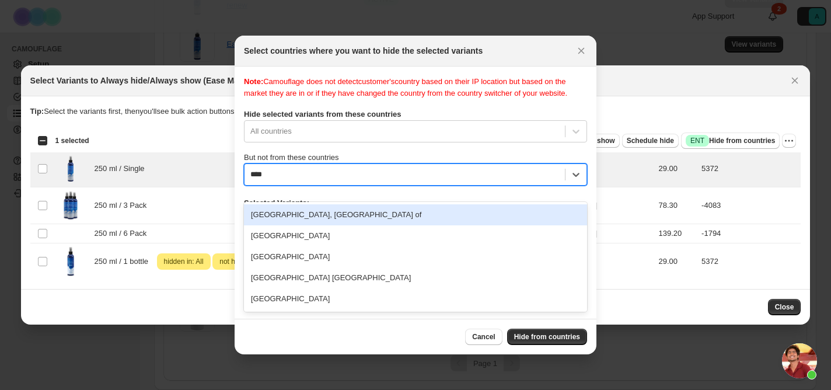
type input "*****"
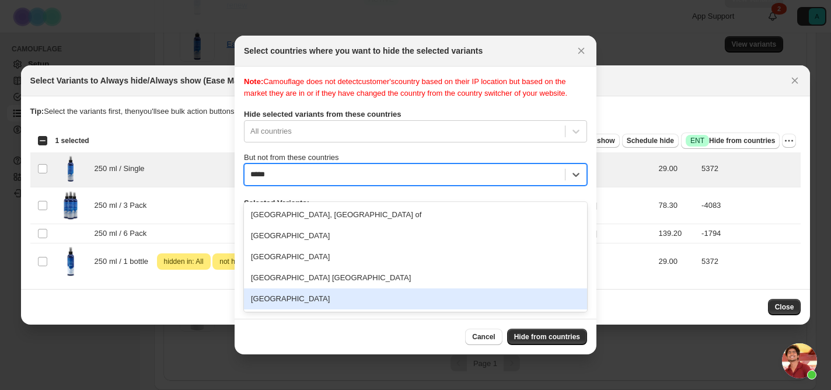
click at [406, 300] on div "[GEOGRAPHIC_DATA]" at bounding box center [415, 298] width 343 height 21
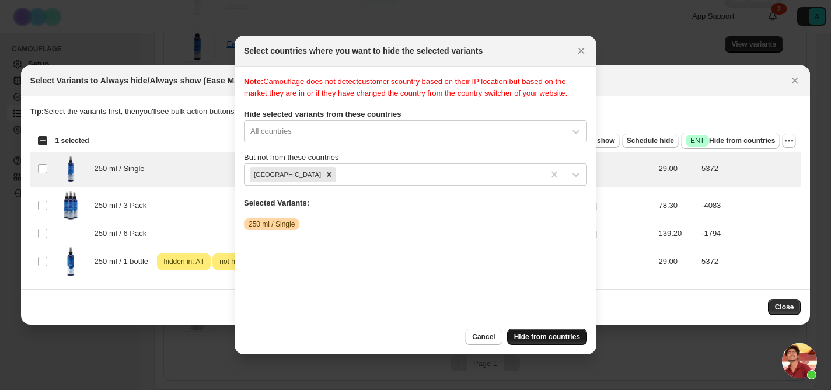
click at [542, 335] on span "Hide from countries" at bounding box center [547, 336] width 66 height 9
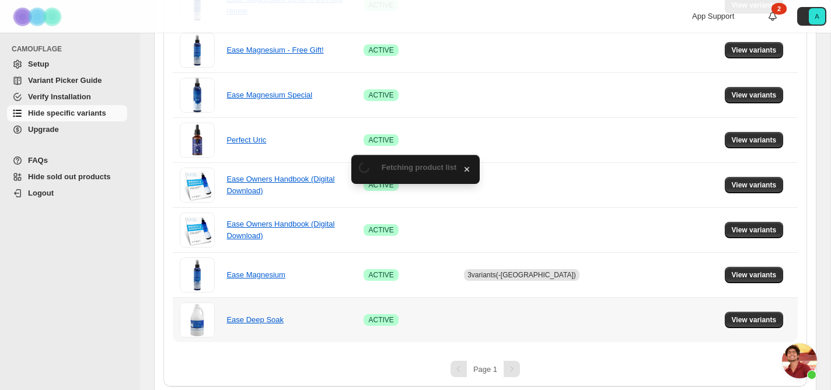
scroll to position [359, 0]
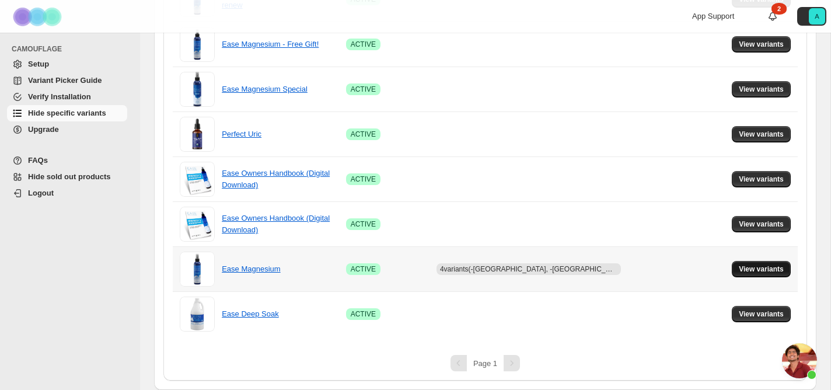
click at [764, 266] on span "View variants" at bounding box center [761, 268] width 45 height 9
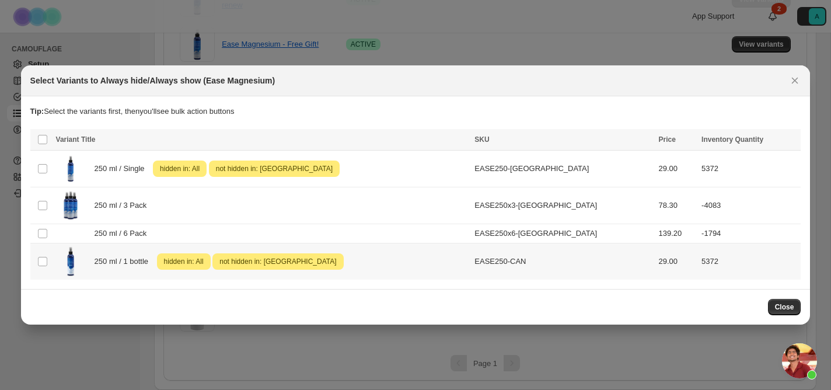
scroll to position [0, 0]
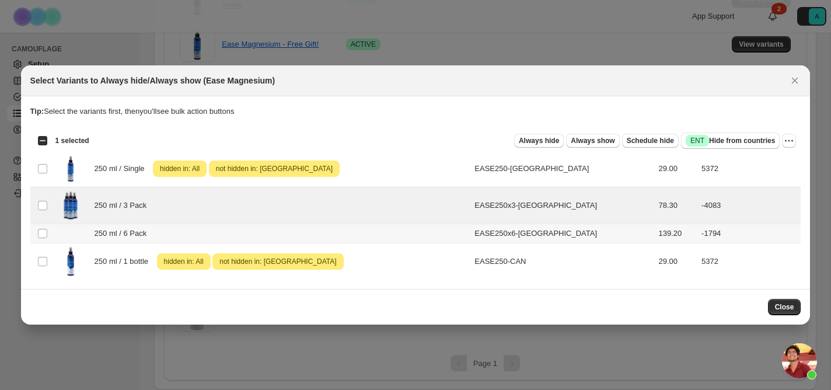
click at [41, 242] on td "Select product variant" at bounding box center [41, 233] width 22 height 19
click at [528, 146] on button "Always hide" at bounding box center [539, 141] width 50 height 14
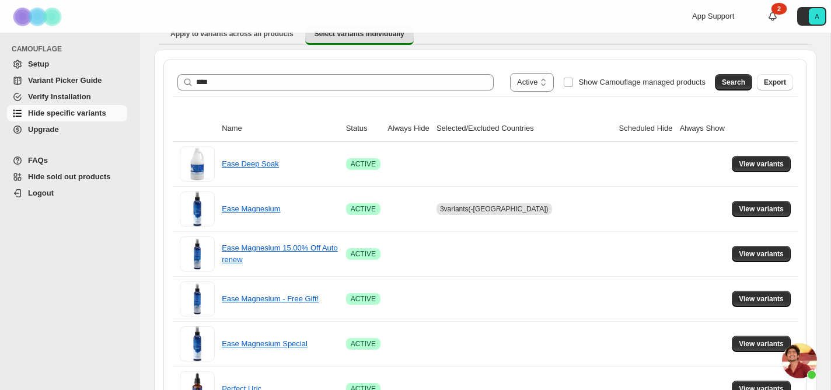
scroll to position [106, 0]
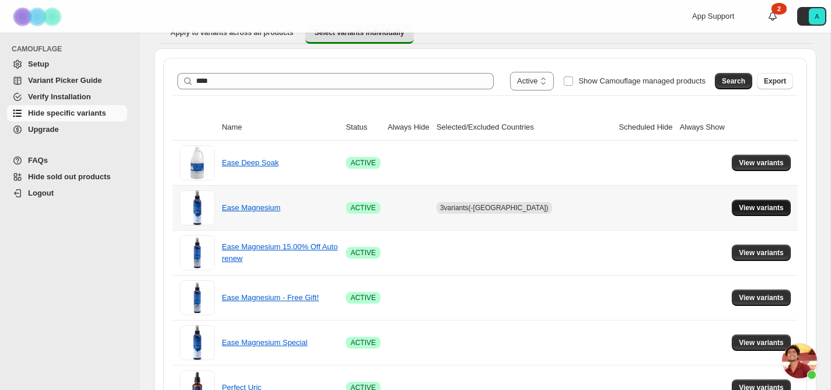
click at [754, 205] on span "View variants" at bounding box center [761, 207] width 45 height 9
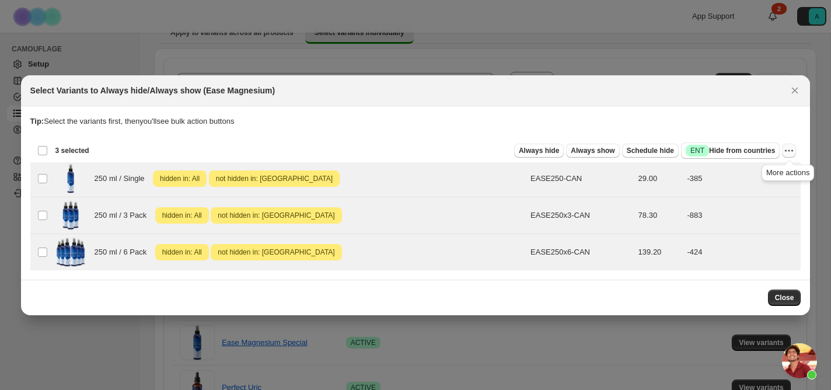
click at [789, 150] on icon "More actions" at bounding box center [790, 150] width 2 height 2
click at [523, 146] on span "Always hide" at bounding box center [539, 150] width 40 height 9
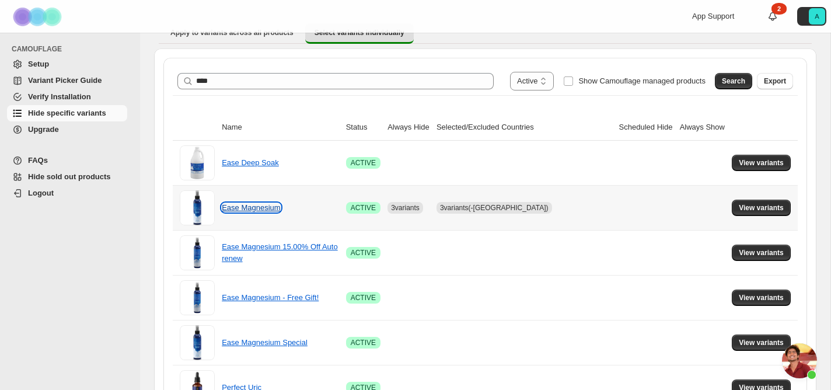
click at [242, 208] on link "Ease Magnesium" at bounding box center [251, 207] width 58 height 9
